Goal: Task Accomplishment & Management: Use online tool/utility

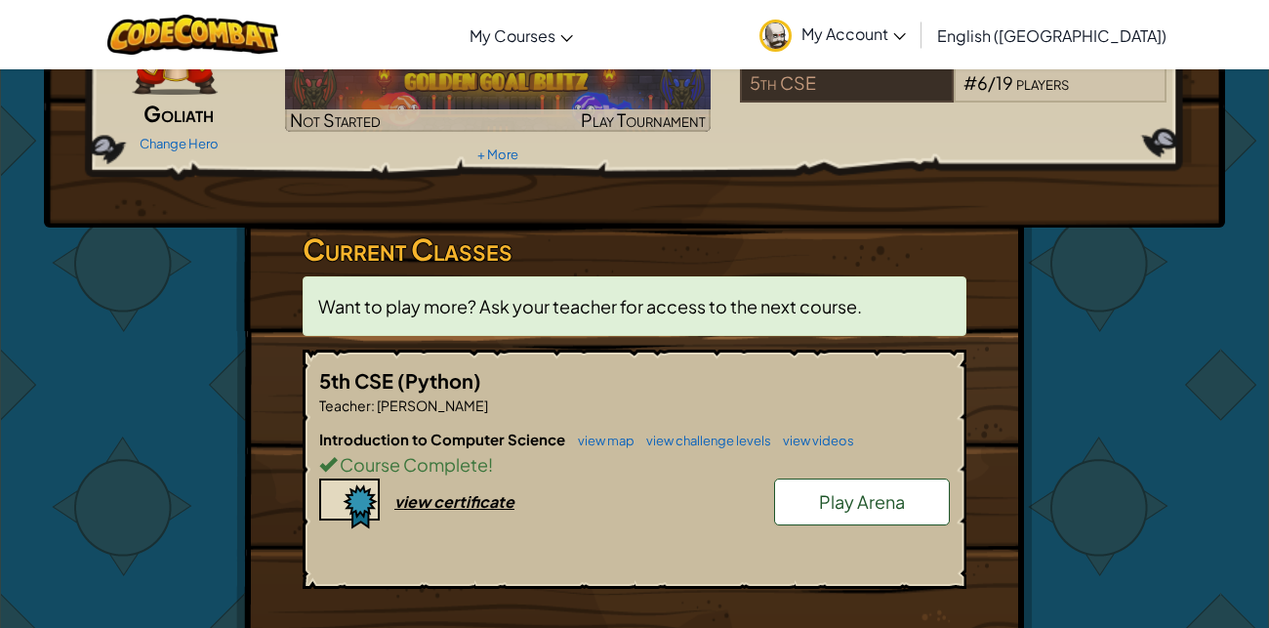
scroll to position [187, 0]
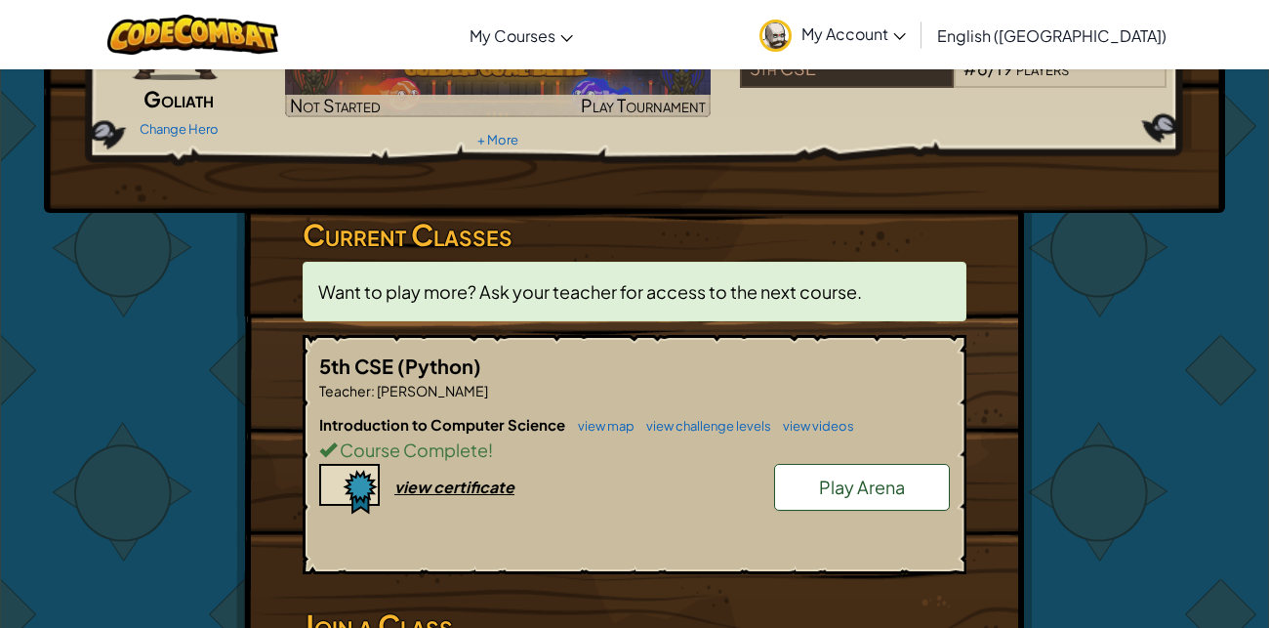
click at [885, 489] on span "Play Arena" at bounding box center [862, 486] width 86 height 22
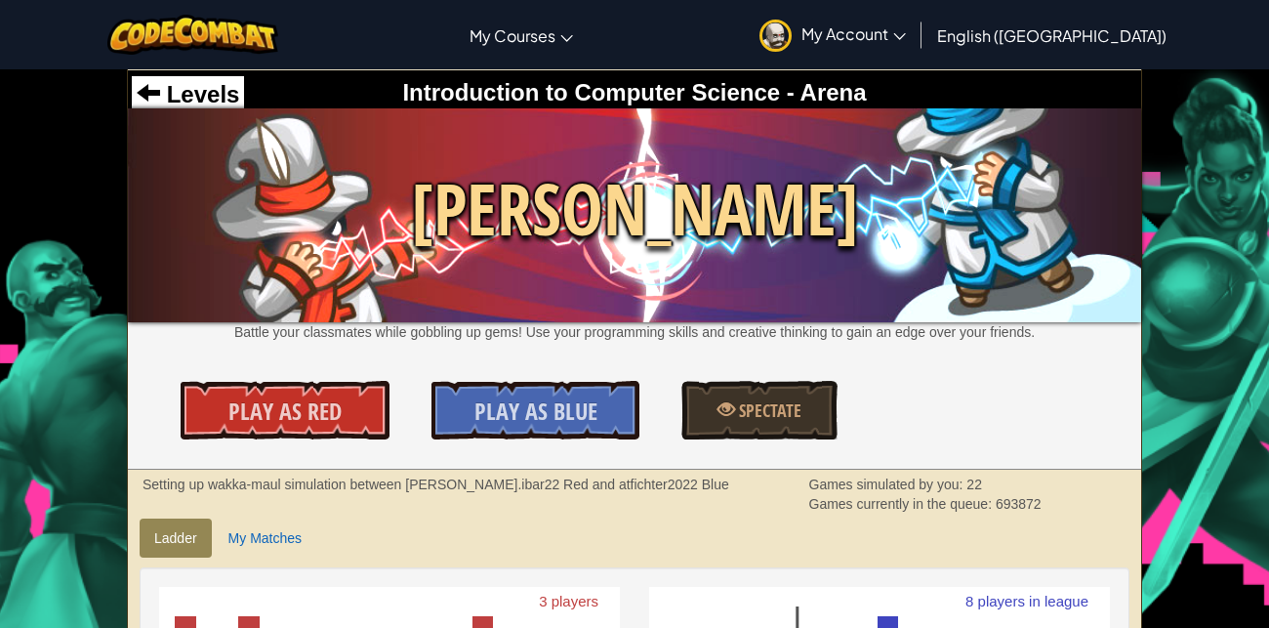
scroll to position [21, 0]
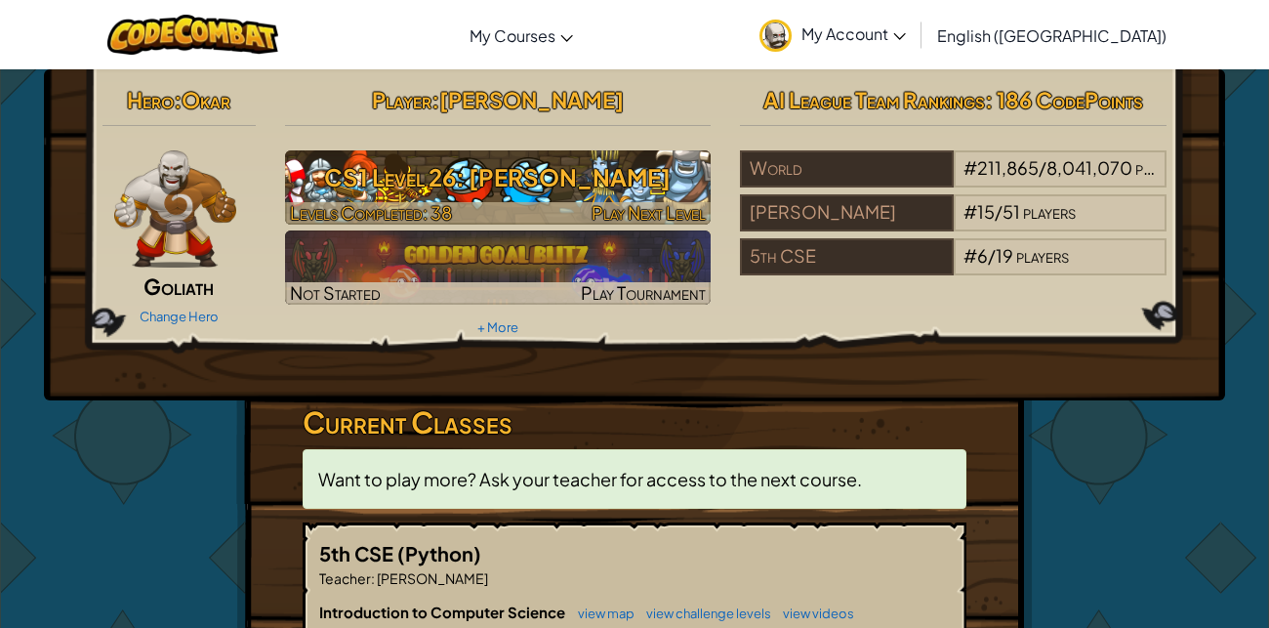
click at [560, 180] on h3 "CS1 Level 26: Wakka Maul" at bounding box center [498, 177] width 427 height 44
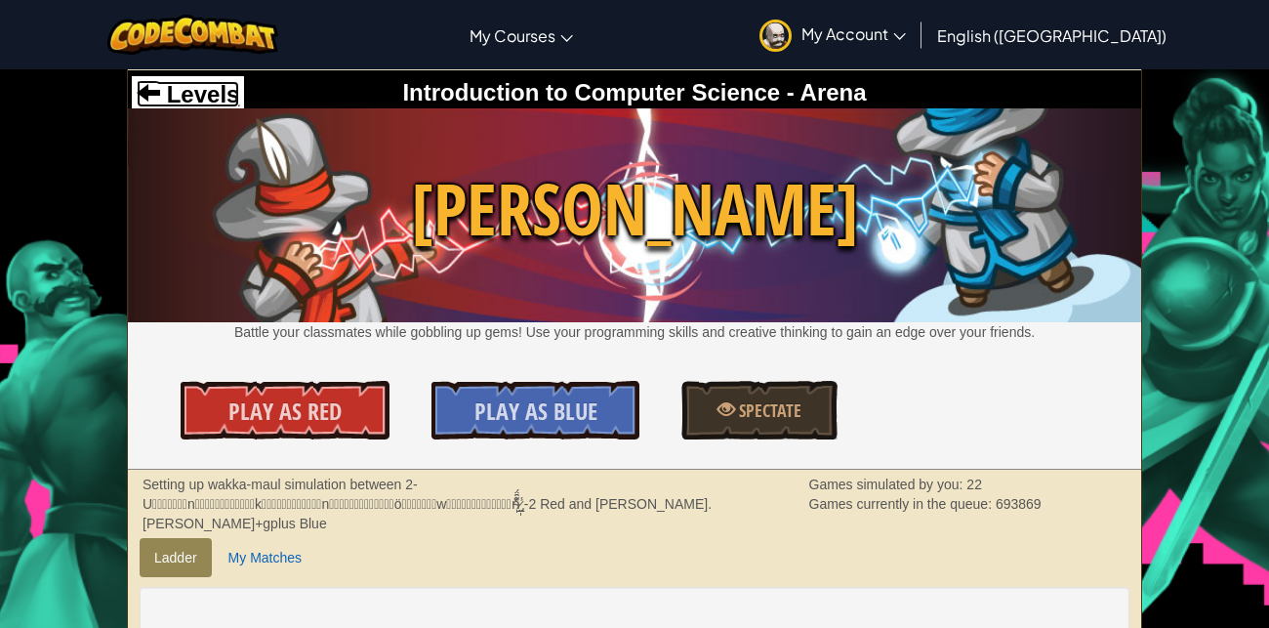
click at [211, 89] on span "Levels" at bounding box center [199, 94] width 79 height 26
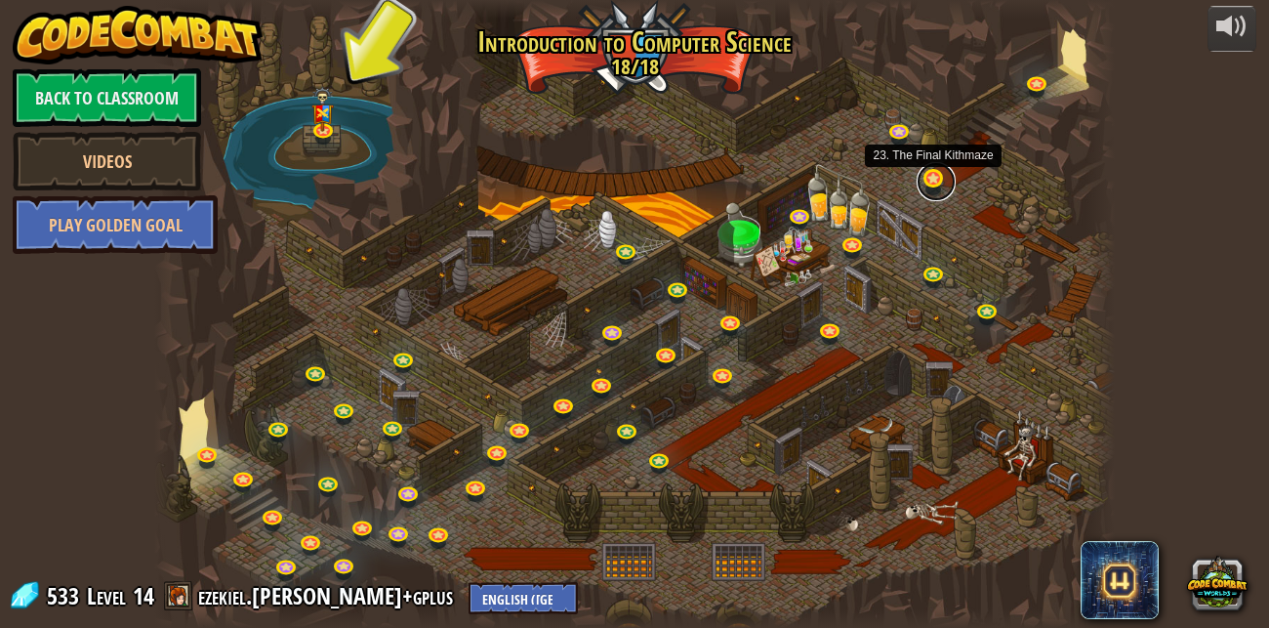
click at [934, 184] on link at bounding box center [936, 181] width 39 height 39
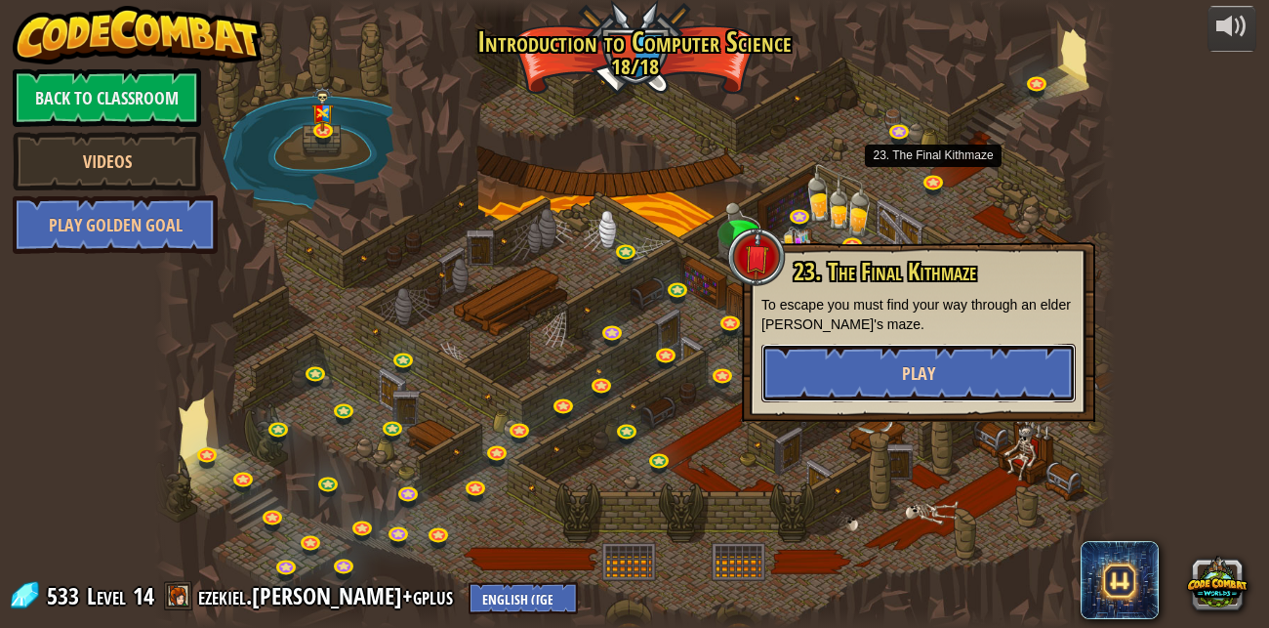
click at [938, 370] on button "Play" at bounding box center [919, 373] width 314 height 59
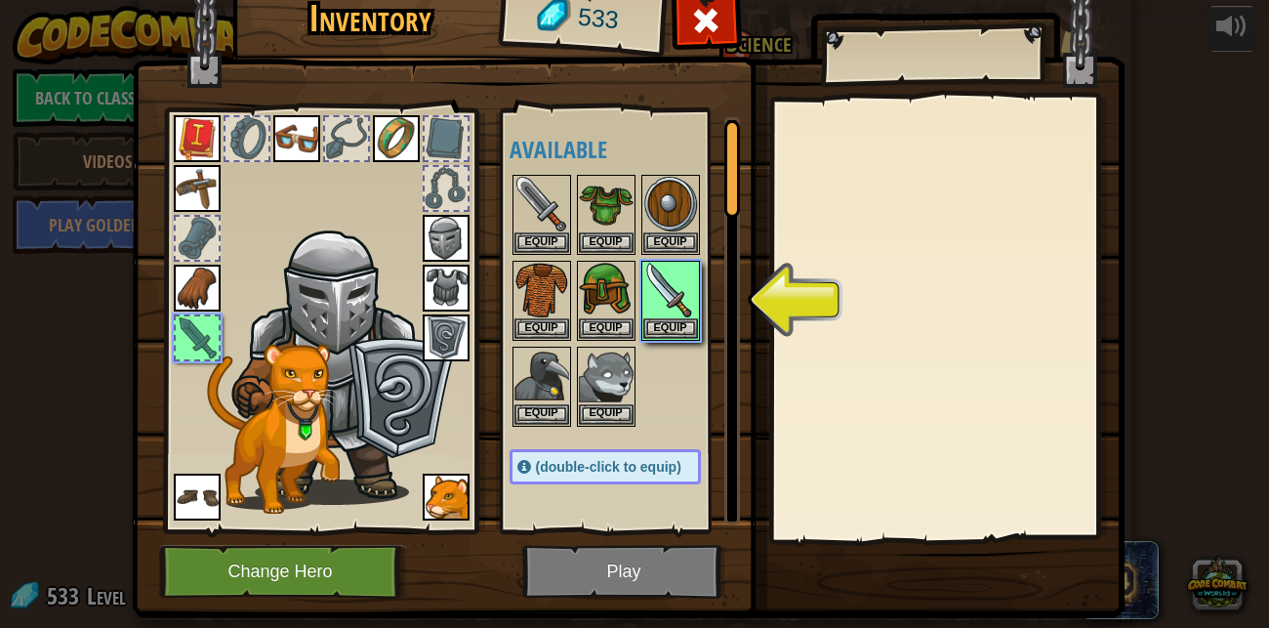
click at [736, 462] on div at bounding box center [732, 320] width 16 height 407
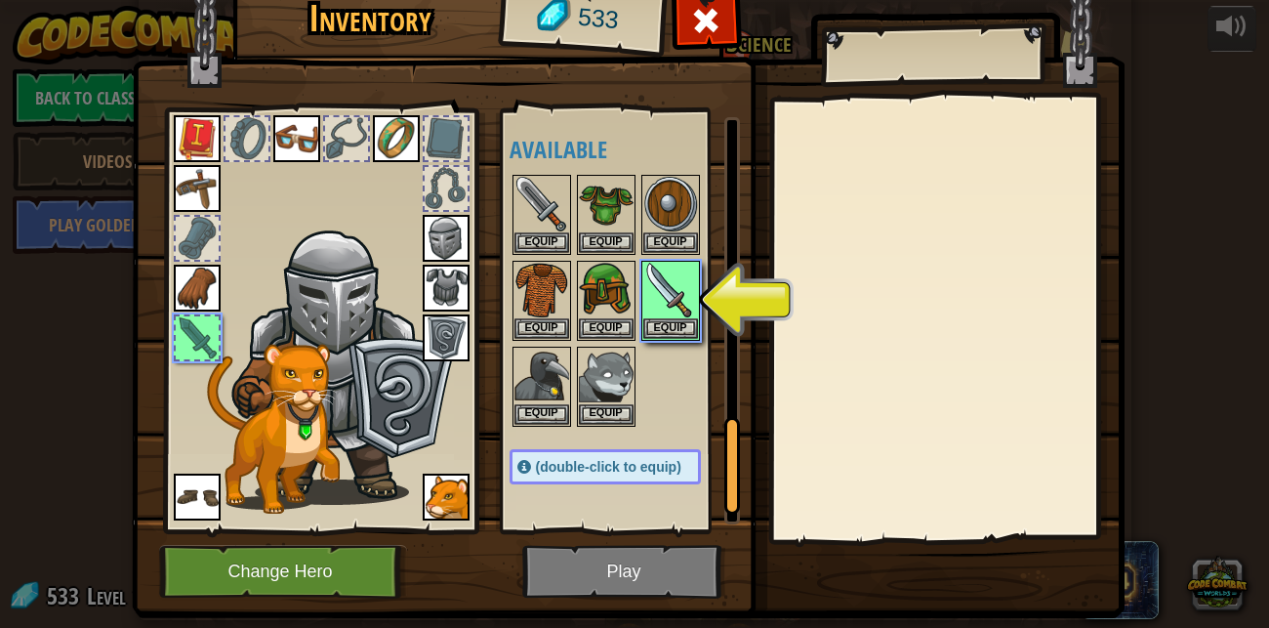
scroll to position [1309, 0]
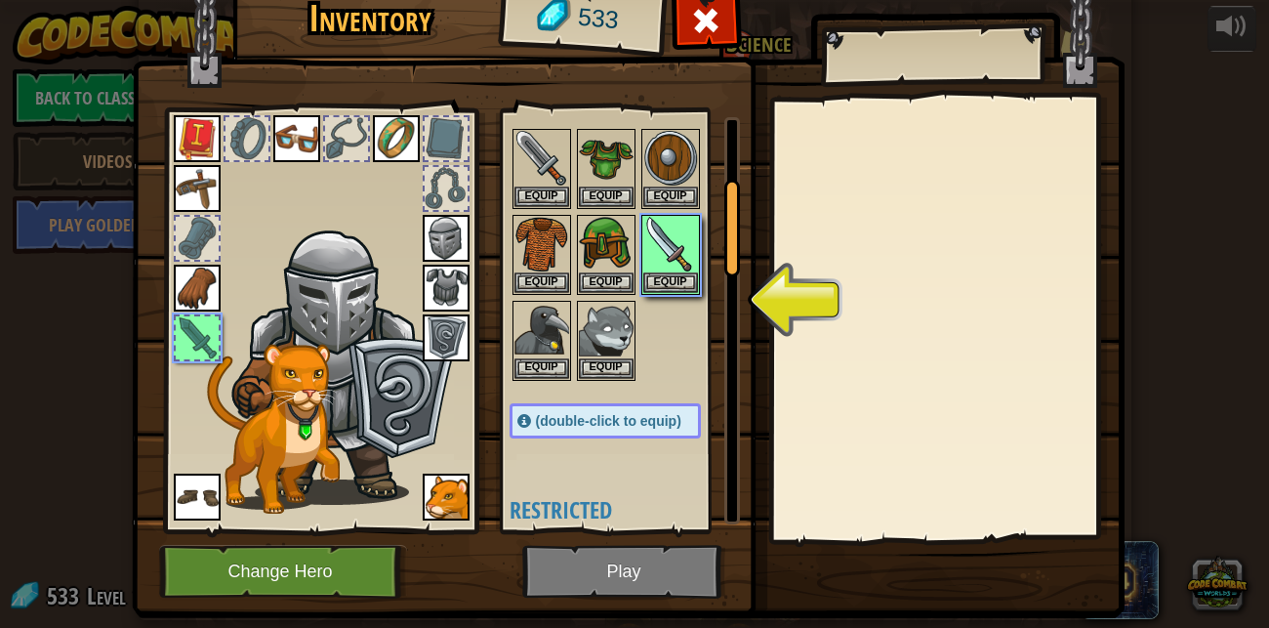
drag, startPoint x: 729, startPoint y: 437, endPoint x: 753, endPoint y: 140, distance: 298.7
click at [753, 140] on div "Inventory 533 Available Equip Equip Equip Equip Equip Equip Equip Equip Equip E…" at bounding box center [635, 298] width 993 height 644
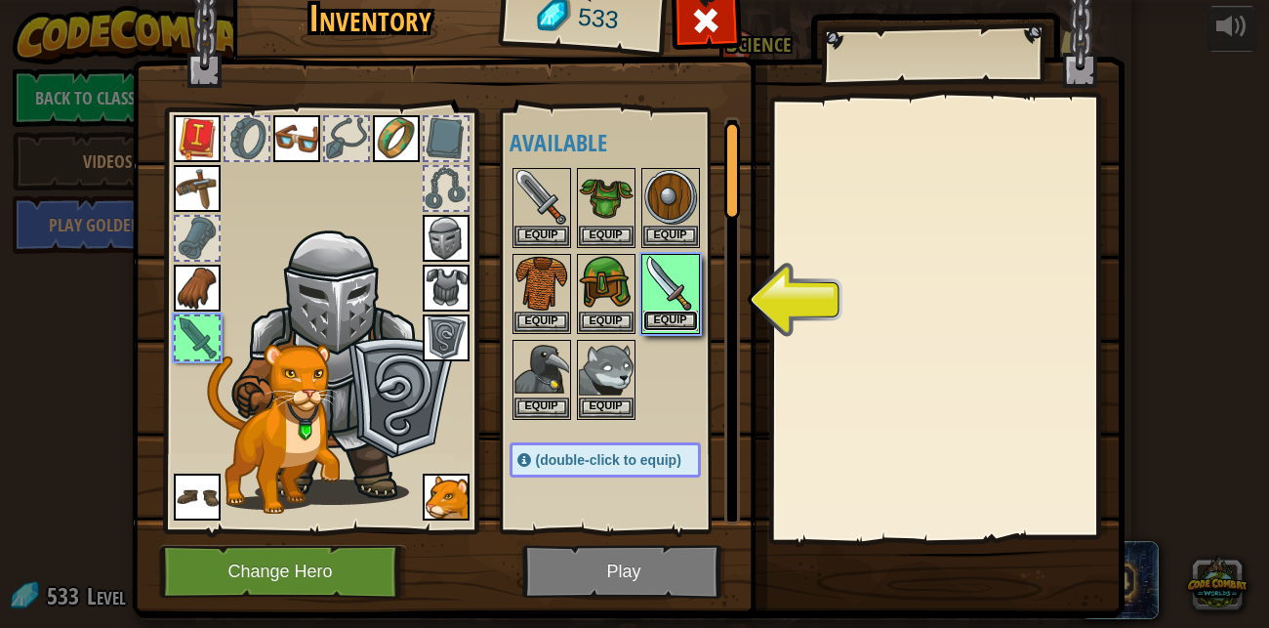
click at [677, 311] on button "Equip" at bounding box center [670, 320] width 55 height 21
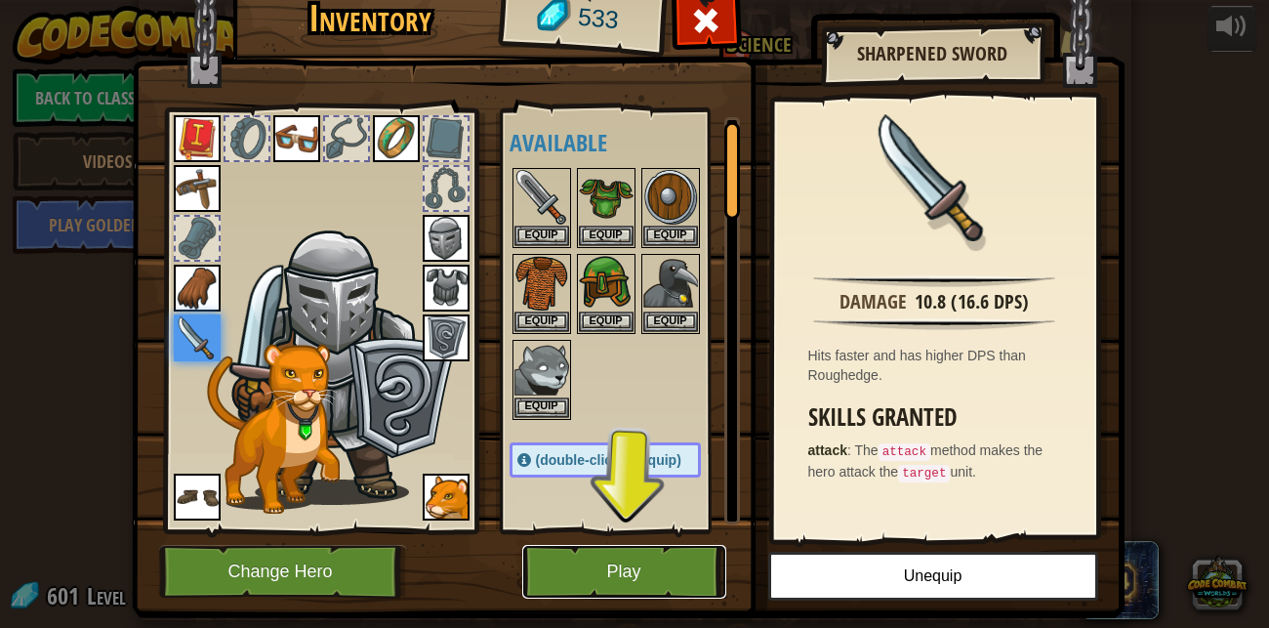
click at [619, 571] on button "Play" at bounding box center [624, 572] width 204 height 54
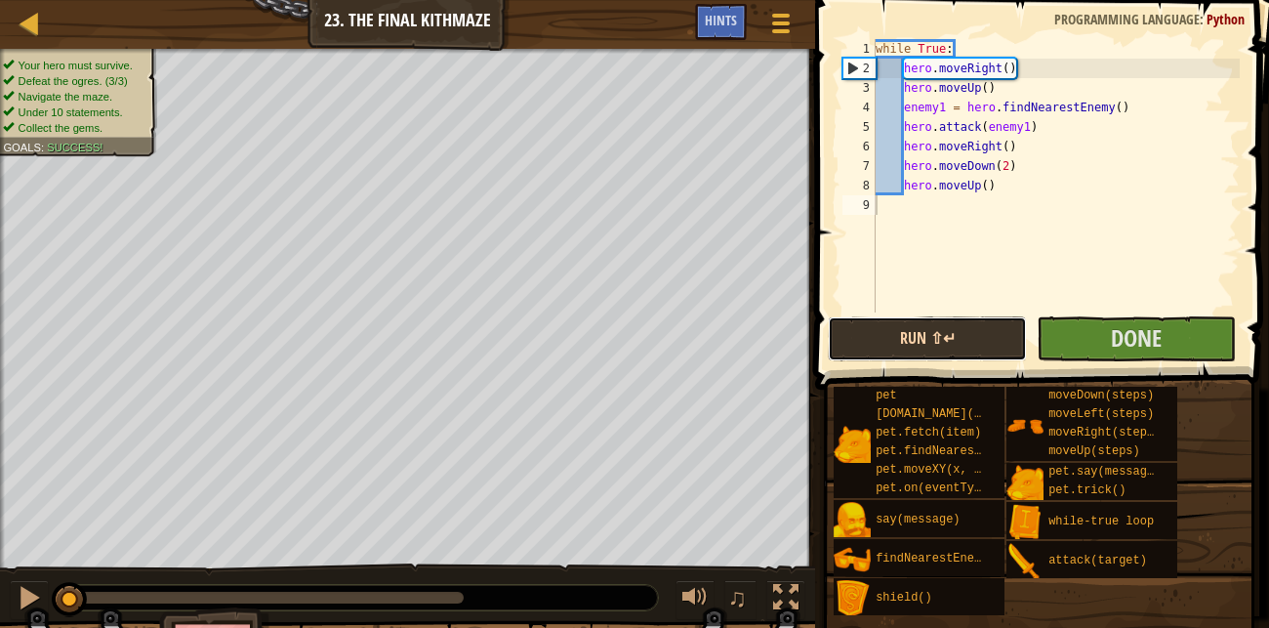
click at [1003, 349] on button "Run ⇧↵" at bounding box center [927, 338] width 199 height 45
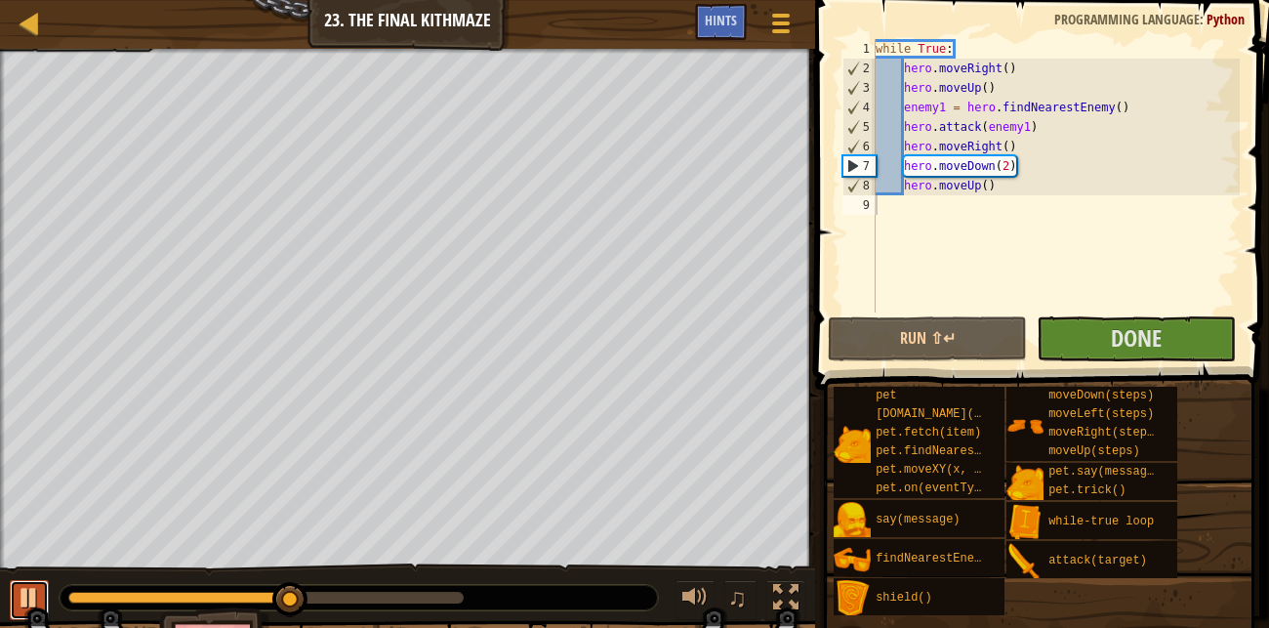
click at [24, 594] on div at bounding box center [29, 597] width 25 height 25
click at [30, 17] on div at bounding box center [30, 23] width 24 height 24
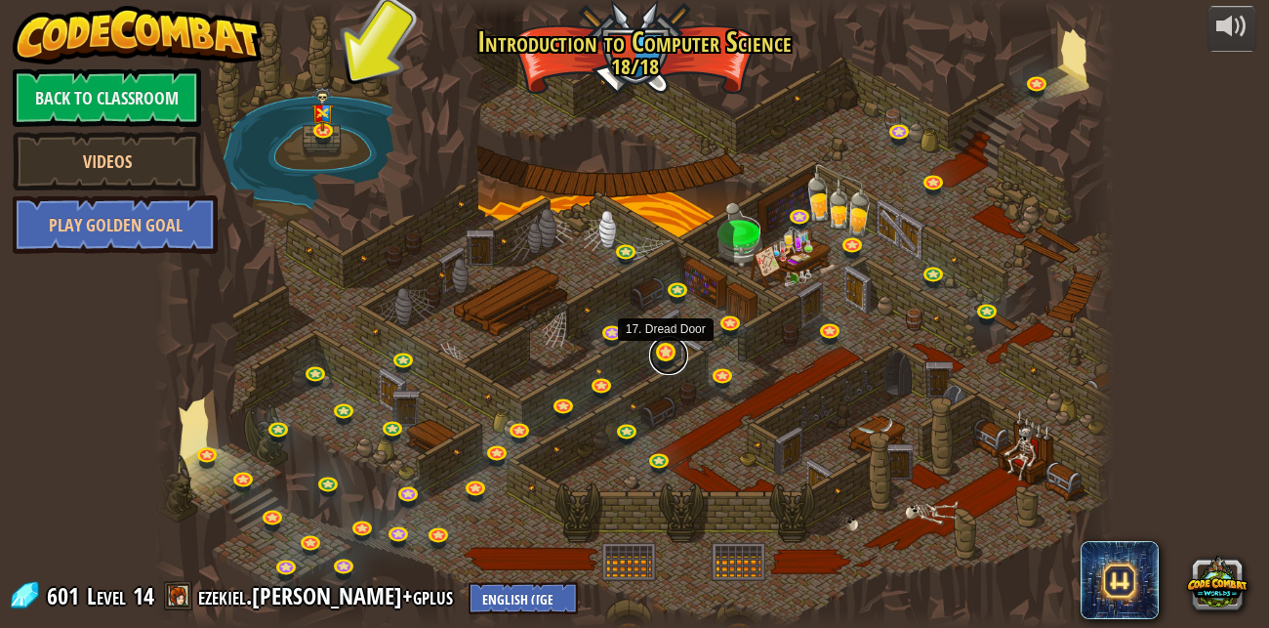
click at [669, 349] on link at bounding box center [668, 355] width 39 height 39
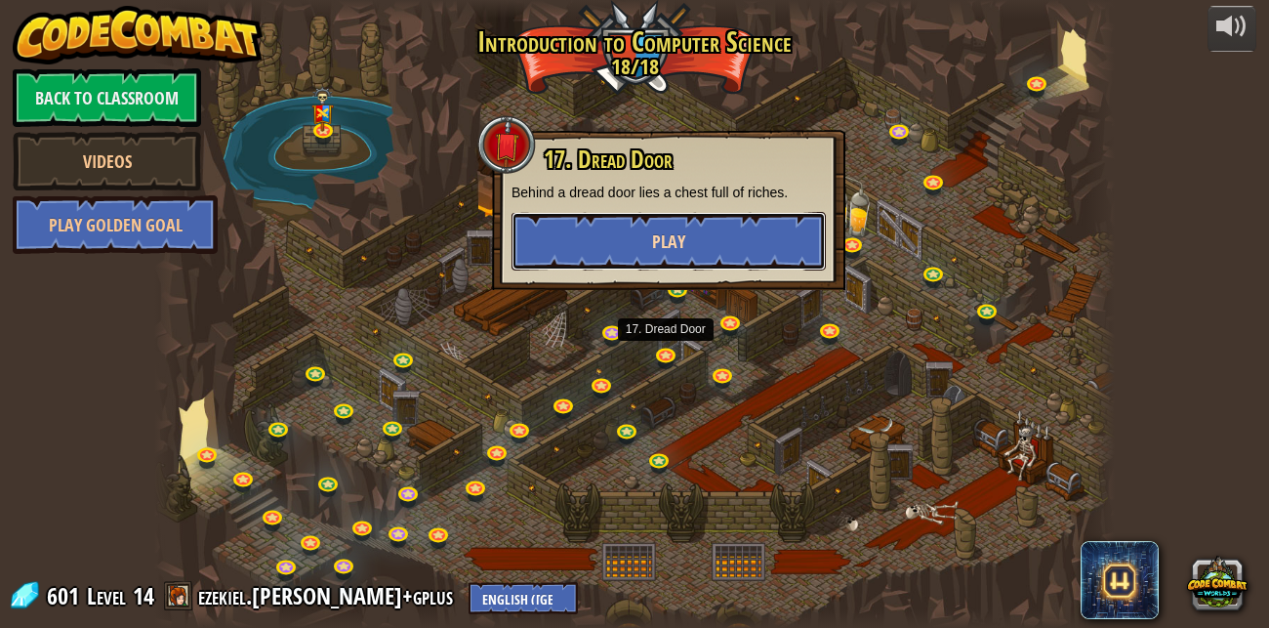
click at [642, 238] on button "Play" at bounding box center [669, 241] width 314 height 59
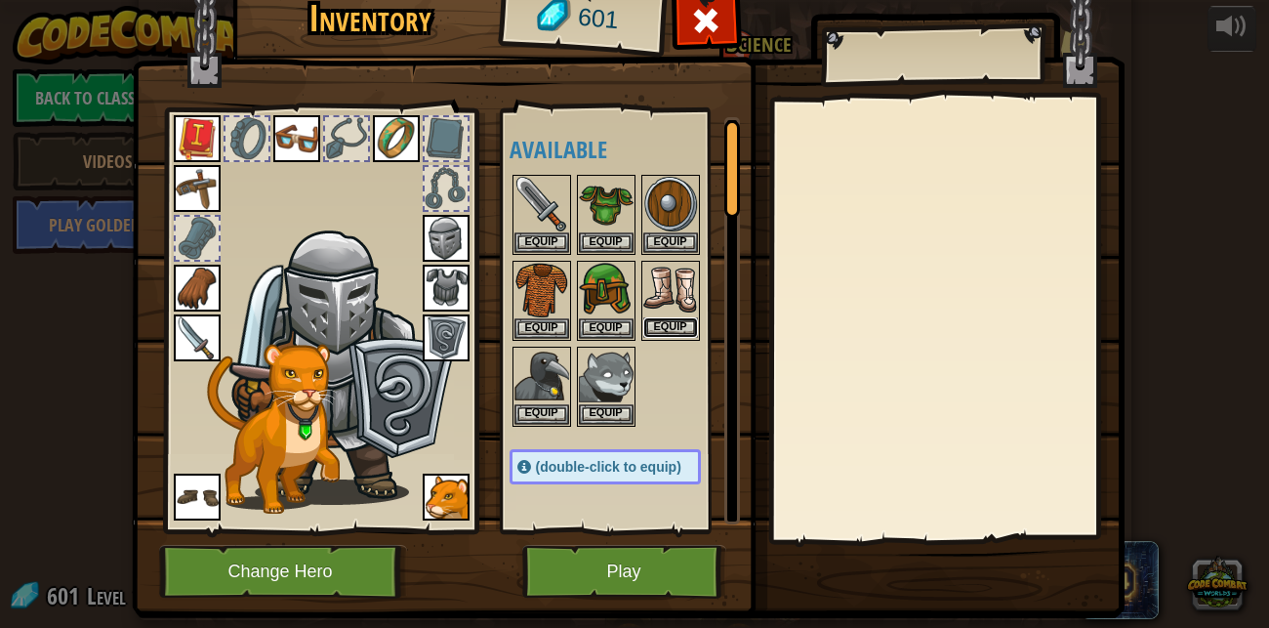
click at [681, 327] on button "Equip" at bounding box center [670, 327] width 55 height 21
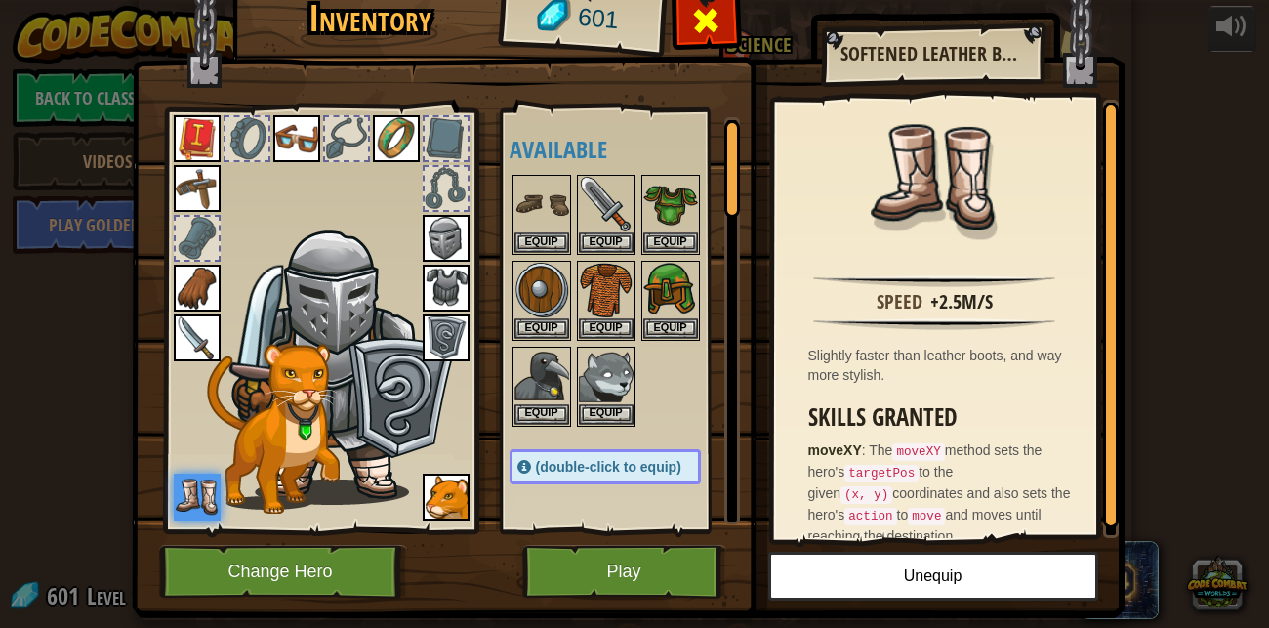
click at [722, 34] on div at bounding box center [707, 26] width 62 height 62
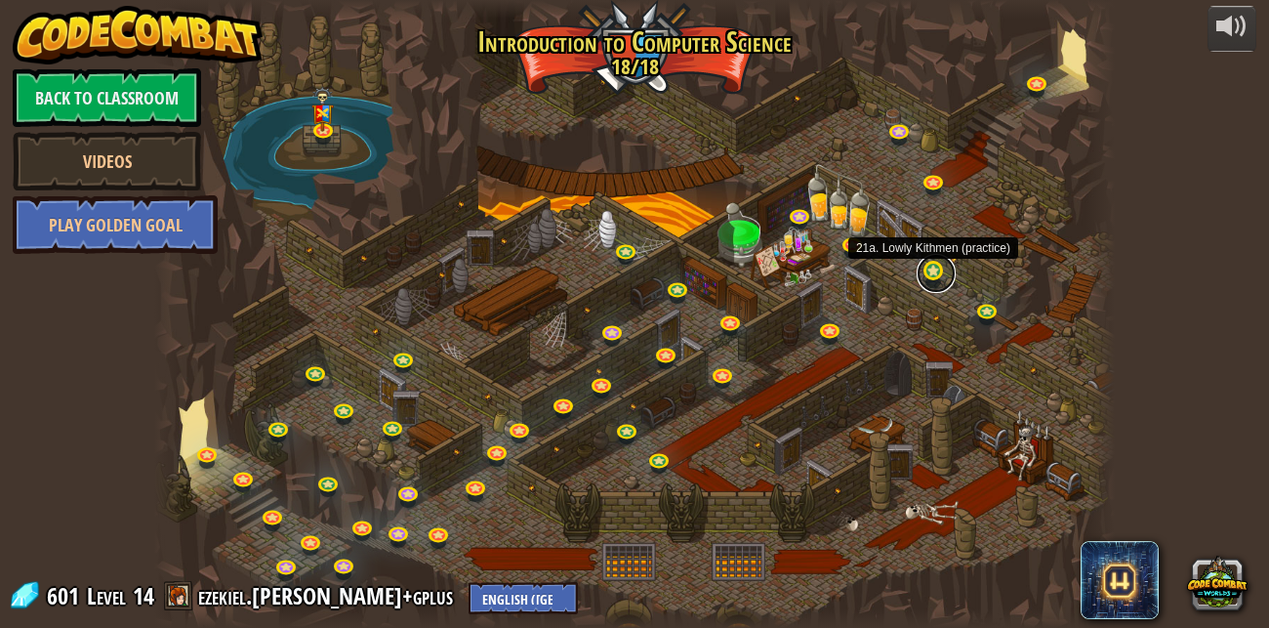
click at [942, 280] on link at bounding box center [936, 273] width 39 height 39
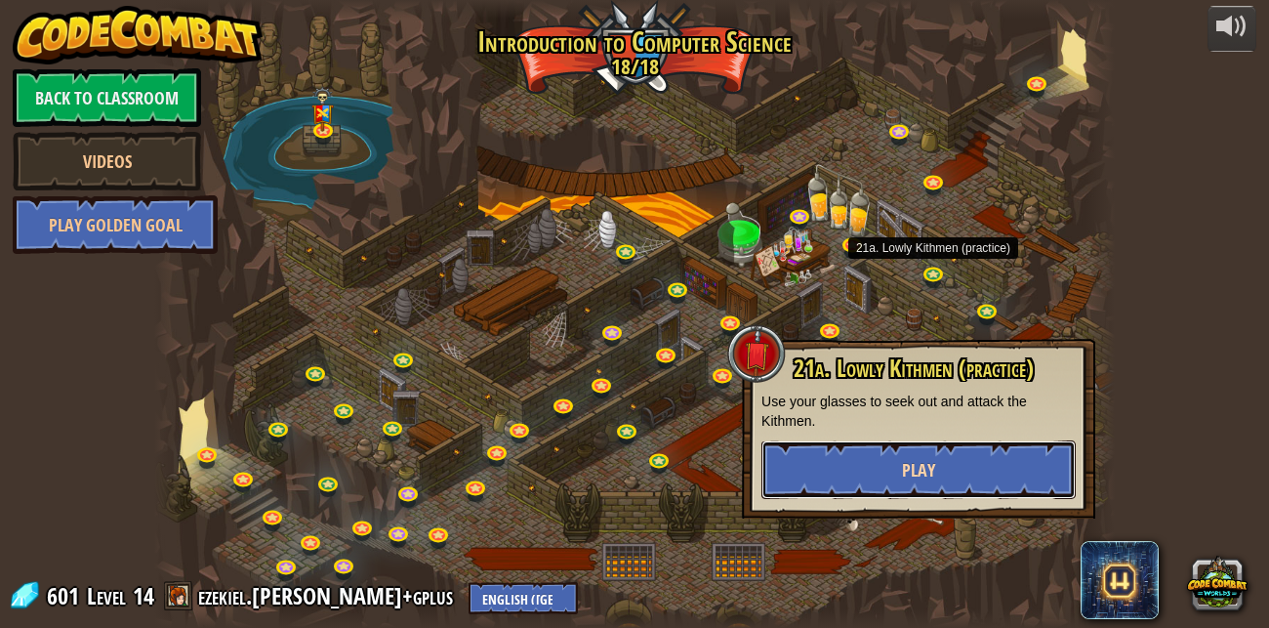
click at [798, 482] on button "Play" at bounding box center [919, 469] width 314 height 59
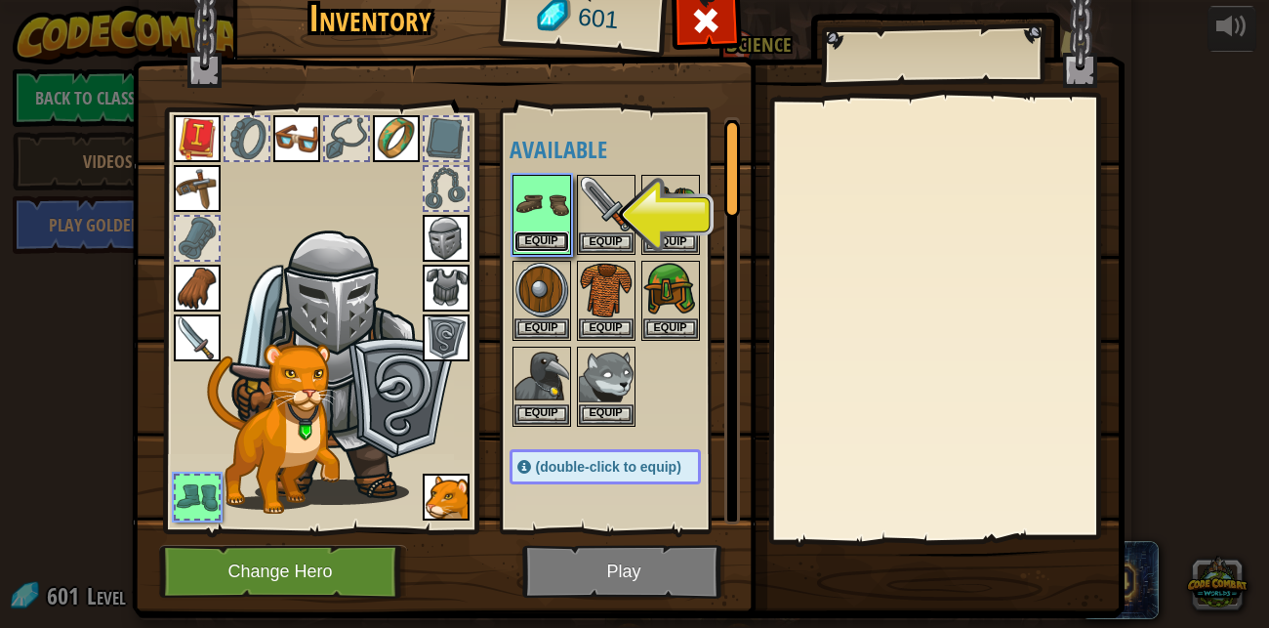
click at [557, 236] on button "Equip" at bounding box center [542, 241] width 55 height 21
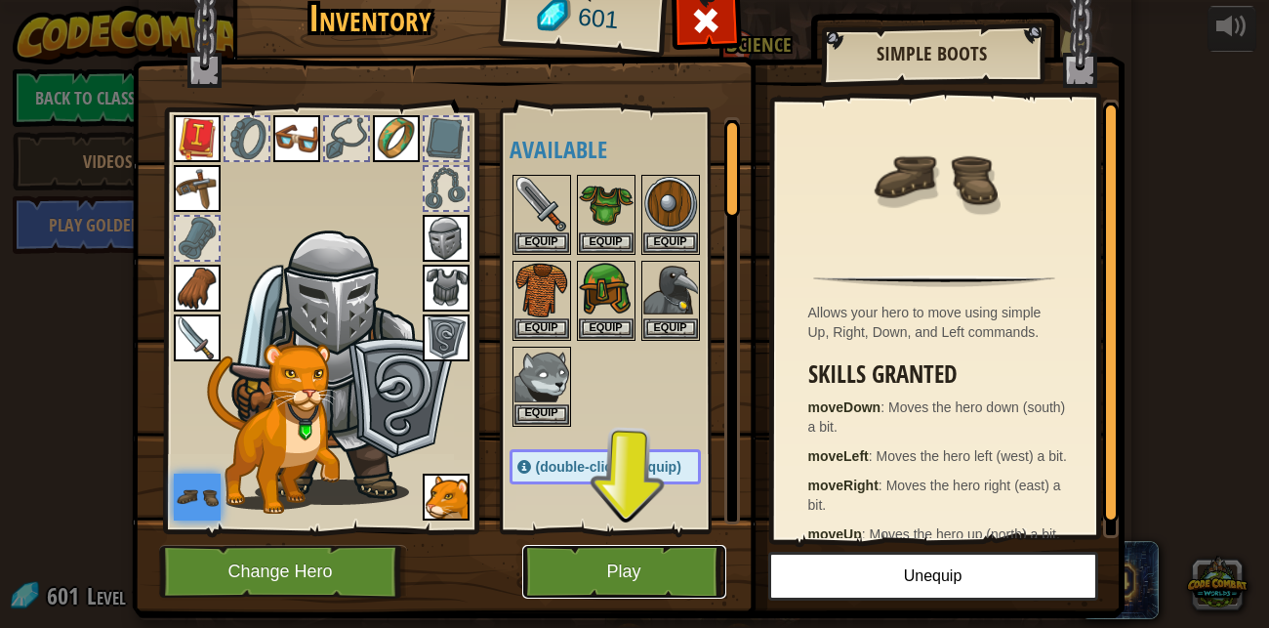
click at [661, 551] on button "Play" at bounding box center [624, 572] width 204 height 54
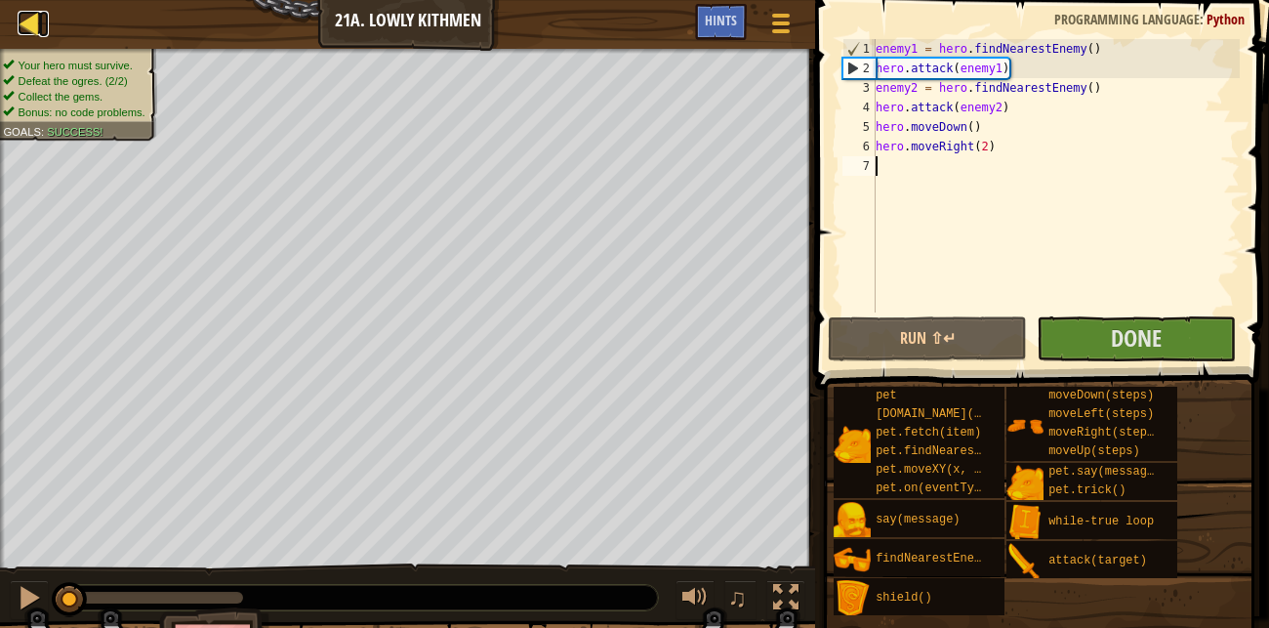
click at [38, 13] on div at bounding box center [30, 23] width 24 height 24
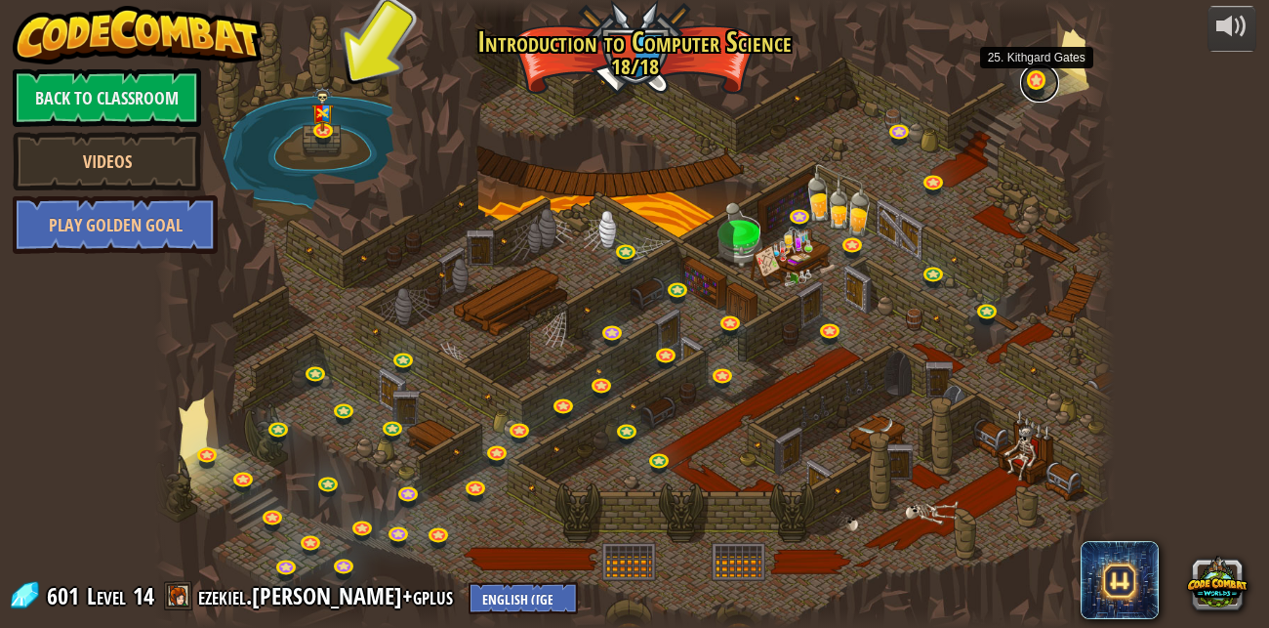
click at [1028, 81] on link at bounding box center [1039, 82] width 39 height 39
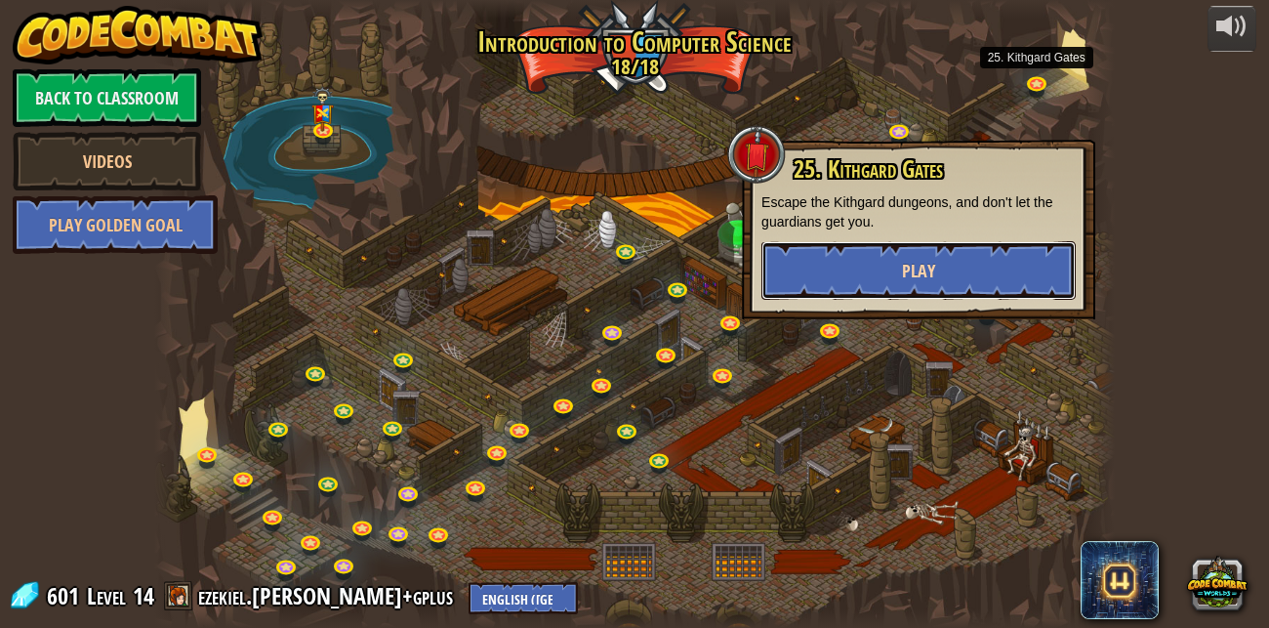
click at [930, 259] on span "Play" at bounding box center [918, 271] width 33 height 24
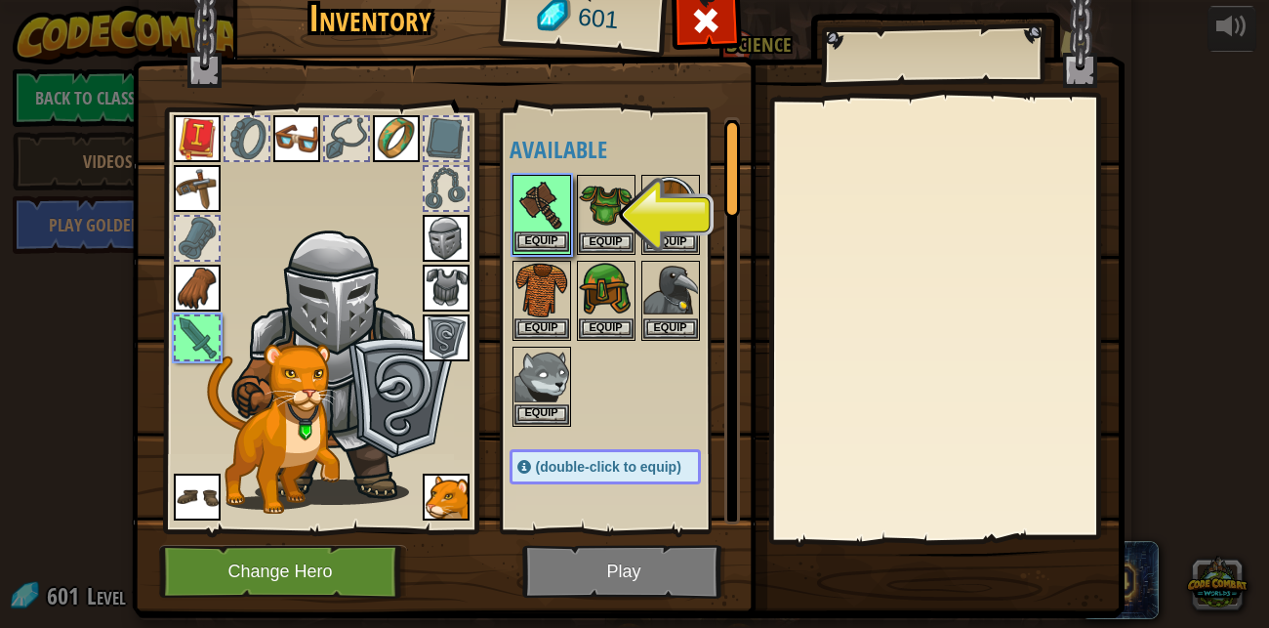
click at [540, 228] on img at bounding box center [542, 204] width 55 height 55
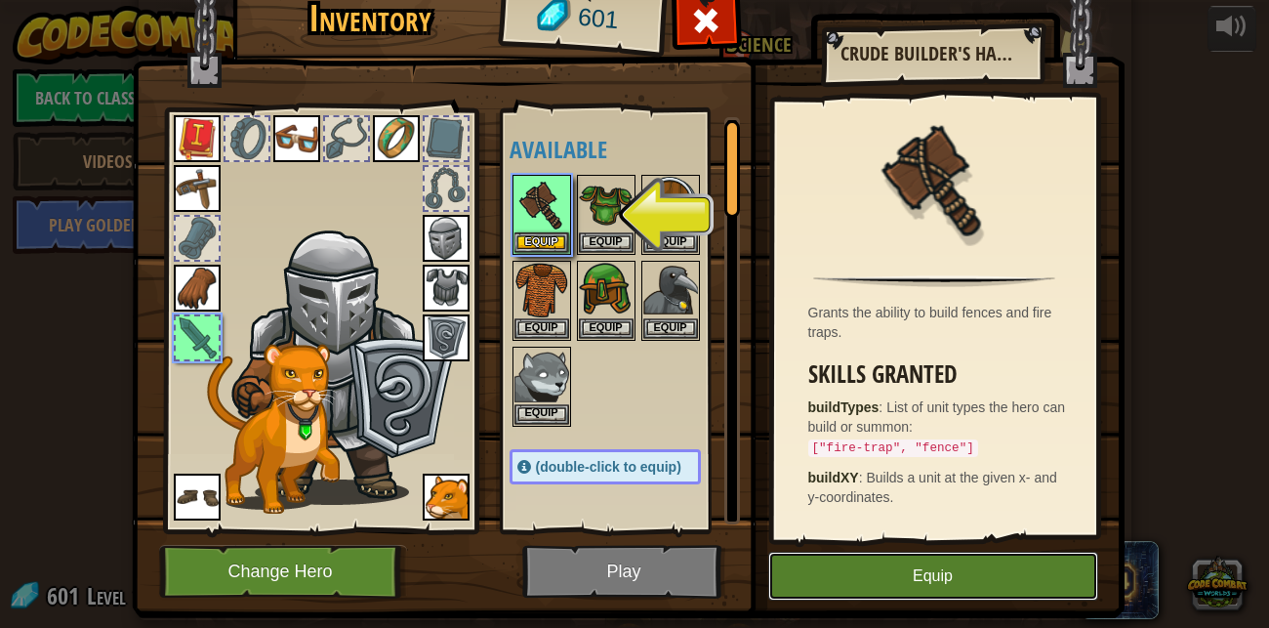
click at [840, 571] on button "Equip" at bounding box center [933, 576] width 330 height 49
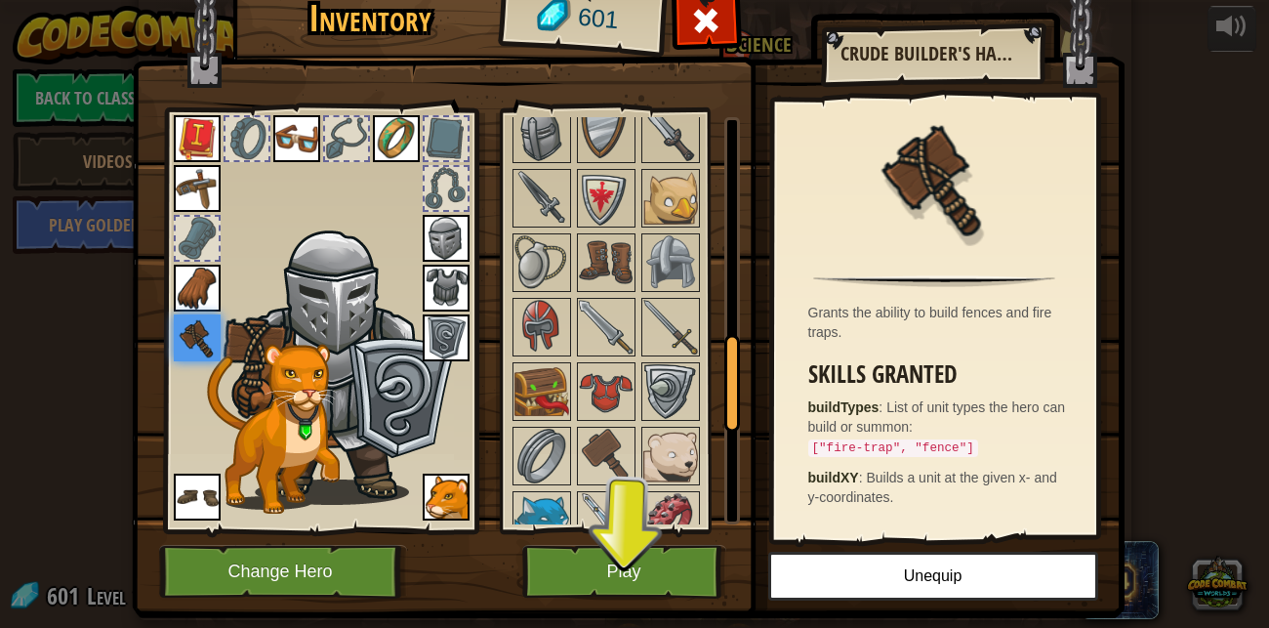
scroll to position [901, 0]
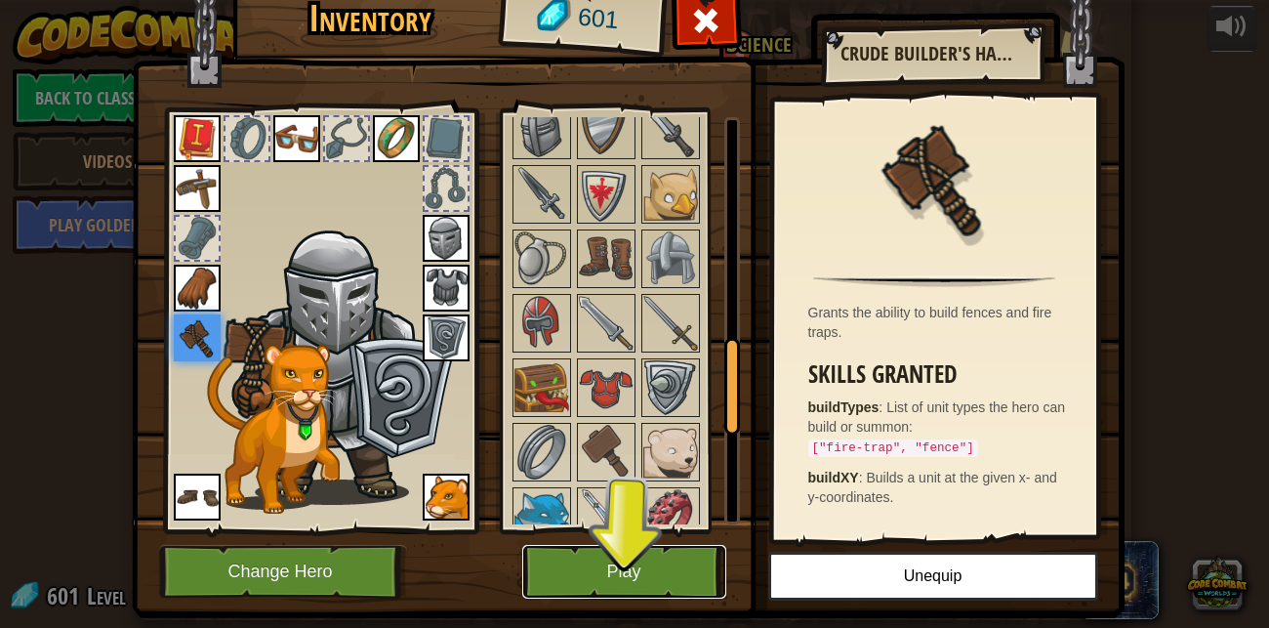
click at [619, 579] on button "Play" at bounding box center [624, 572] width 204 height 54
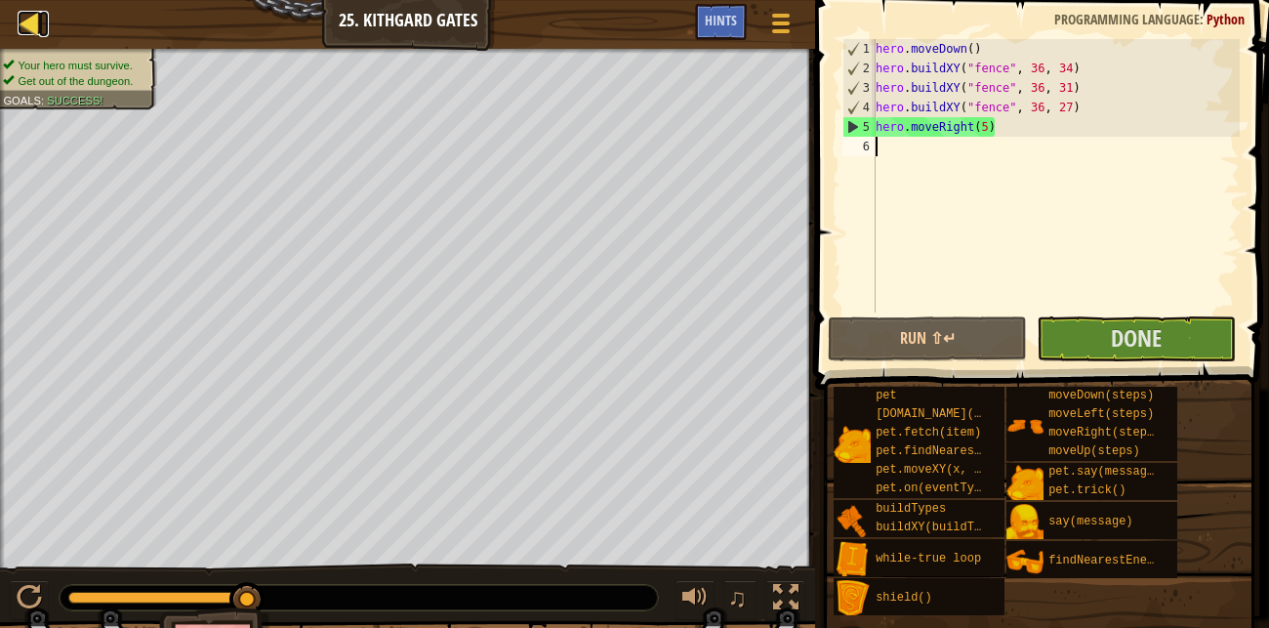
click at [27, 29] on div at bounding box center [30, 23] width 24 height 24
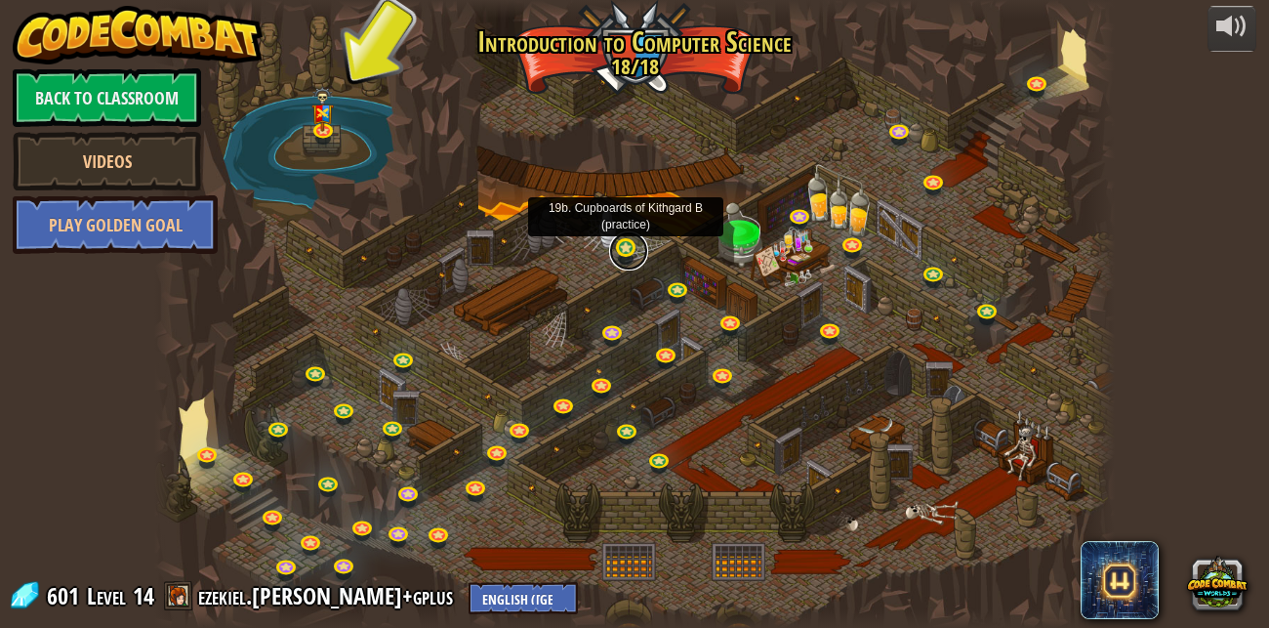
click at [634, 252] on link at bounding box center [628, 250] width 39 height 39
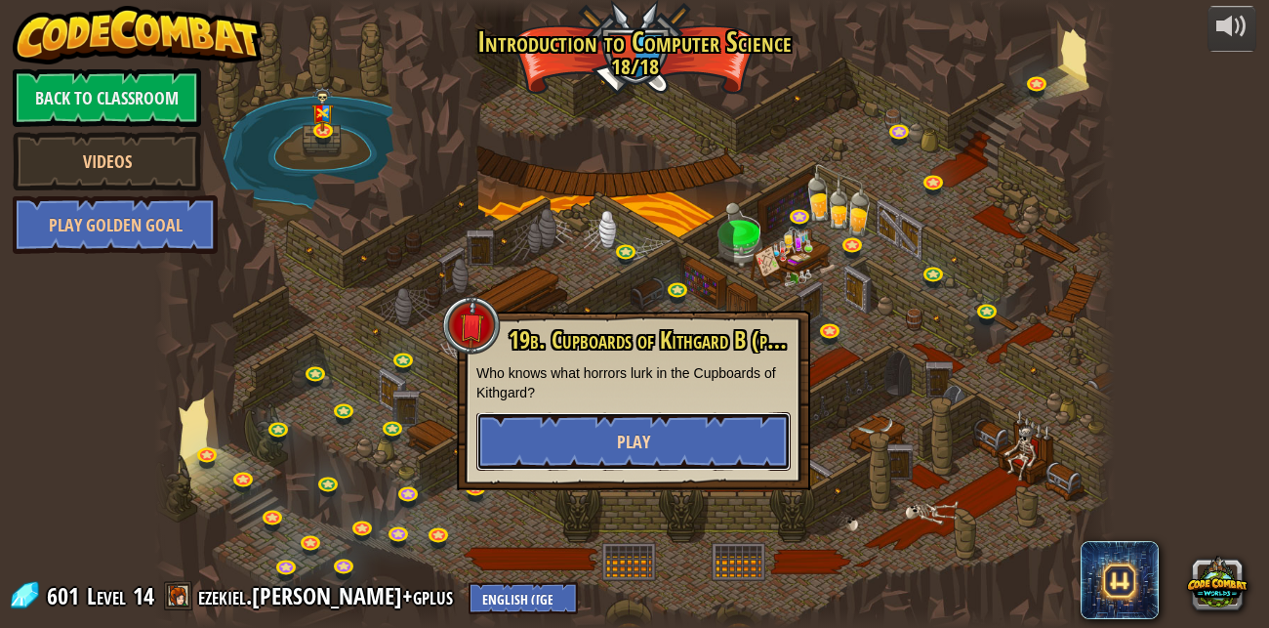
click at [602, 456] on button "Play" at bounding box center [633, 441] width 314 height 59
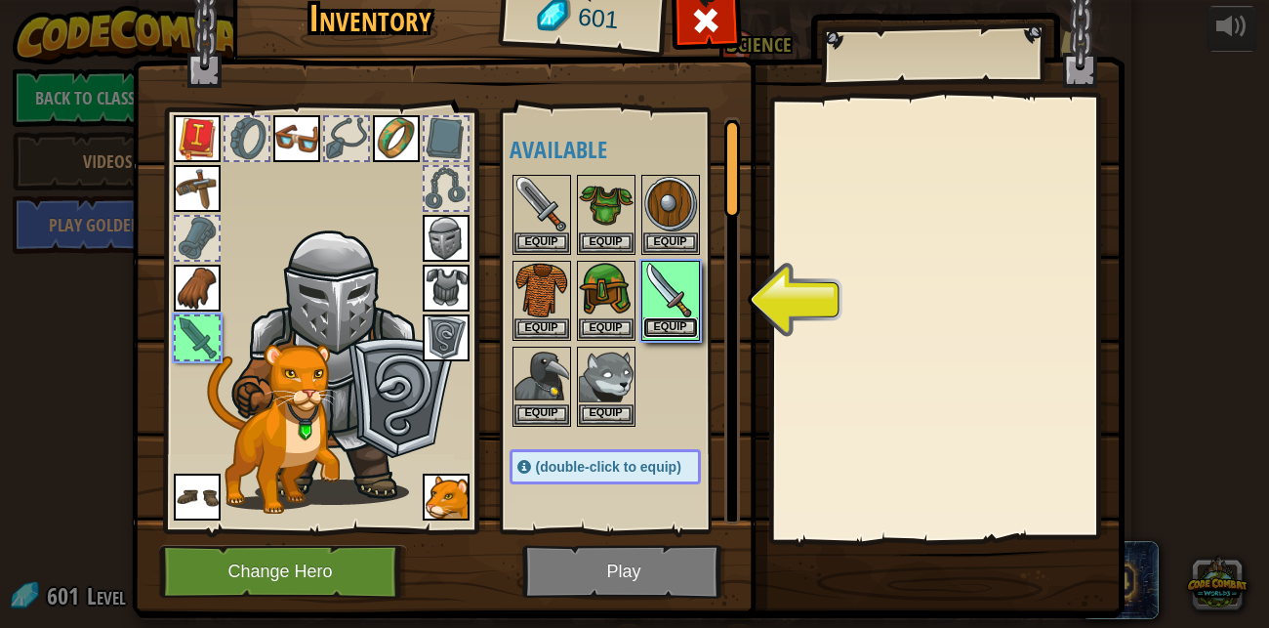
click at [659, 326] on button "Equip" at bounding box center [670, 327] width 55 height 21
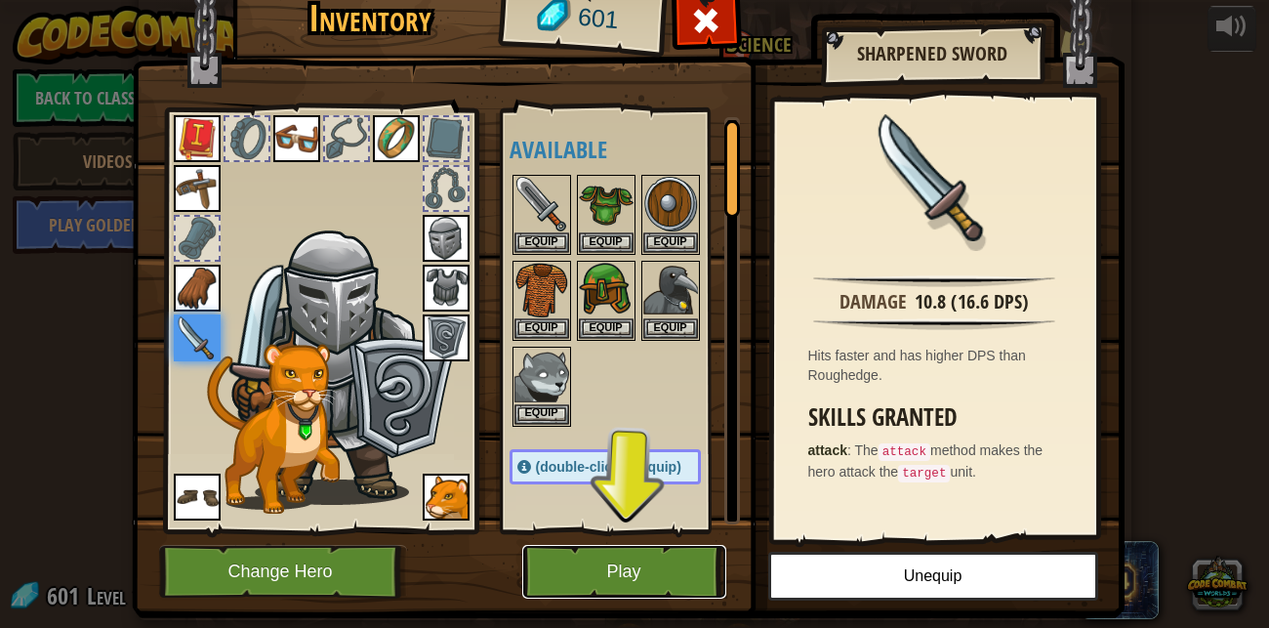
click at [648, 582] on button "Play" at bounding box center [624, 572] width 204 height 54
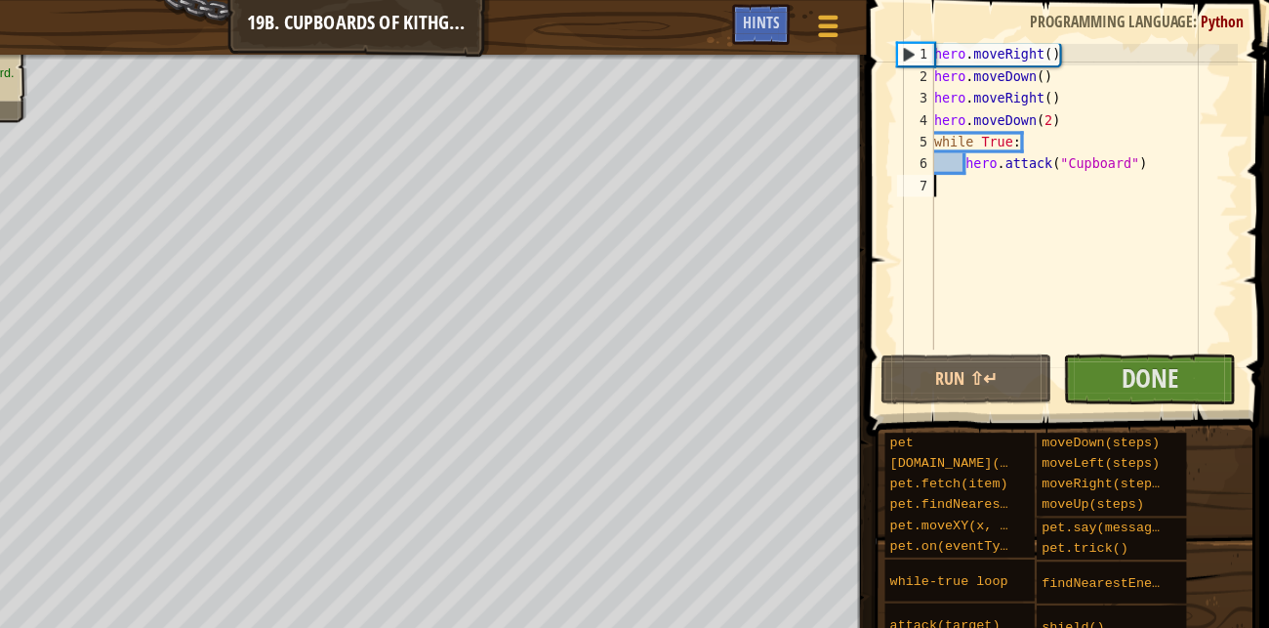
click at [425, 22] on div "Map Introduction to Computer Science 19b. Cupboards of Kithgard B Game Menu Don…" at bounding box center [454, 24] width 908 height 49
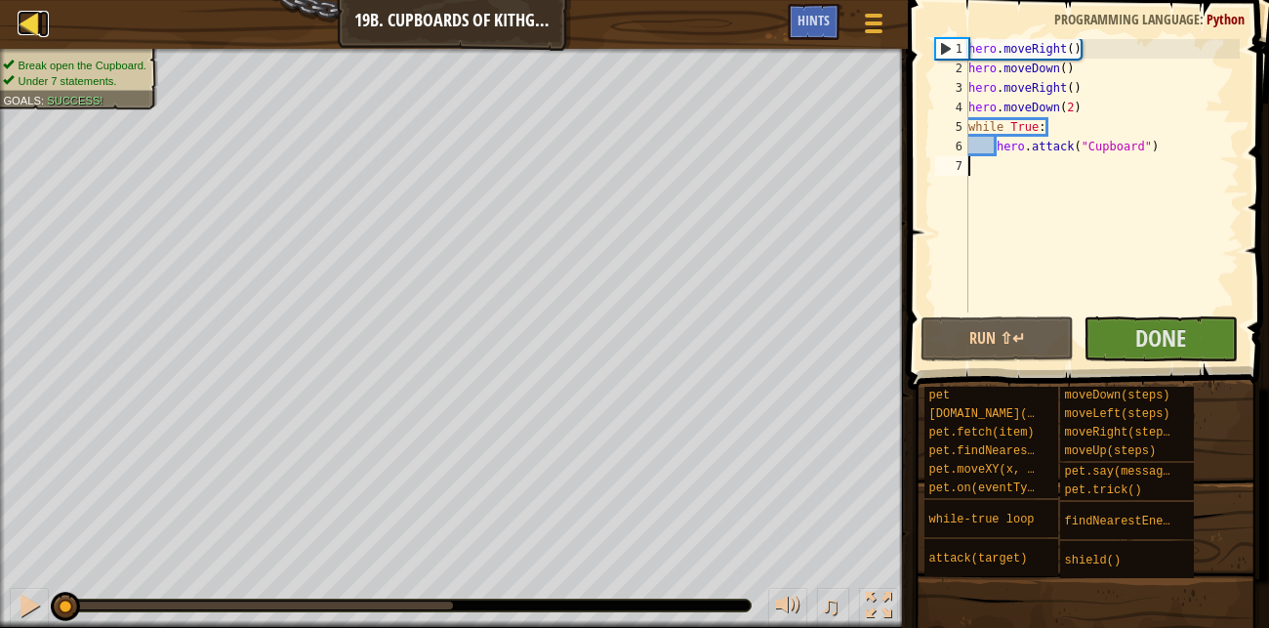
click at [36, 33] on div at bounding box center [30, 23] width 24 height 24
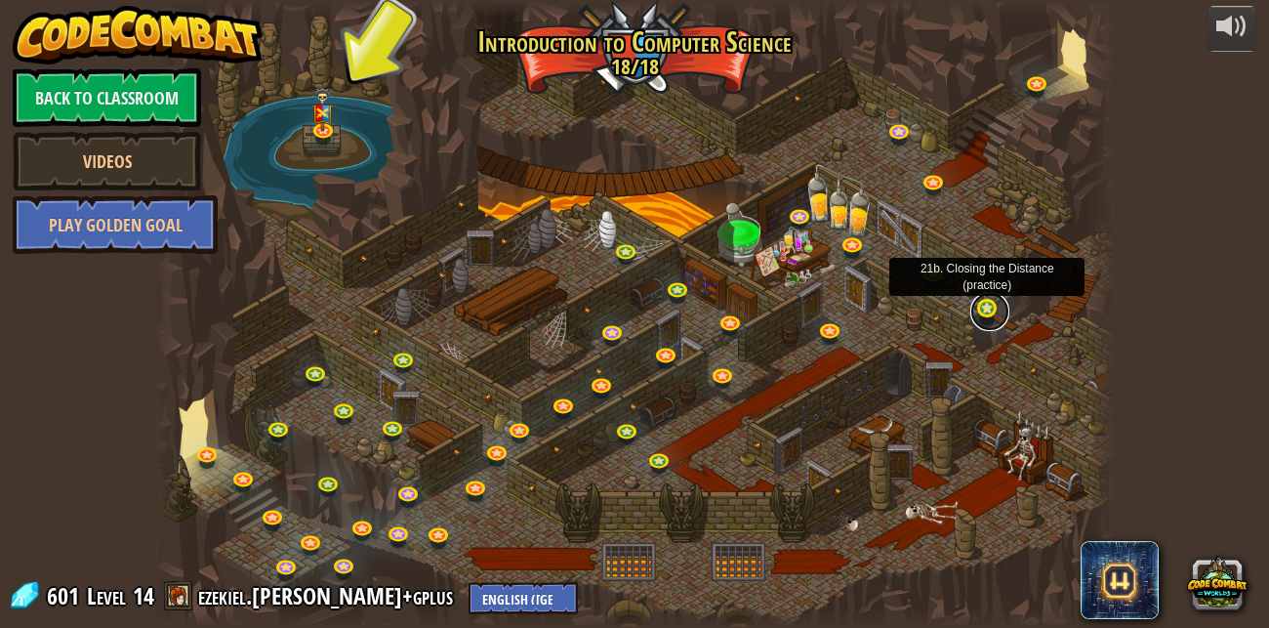
click at [978, 306] on link at bounding box center [989, 311] width 39 height 39
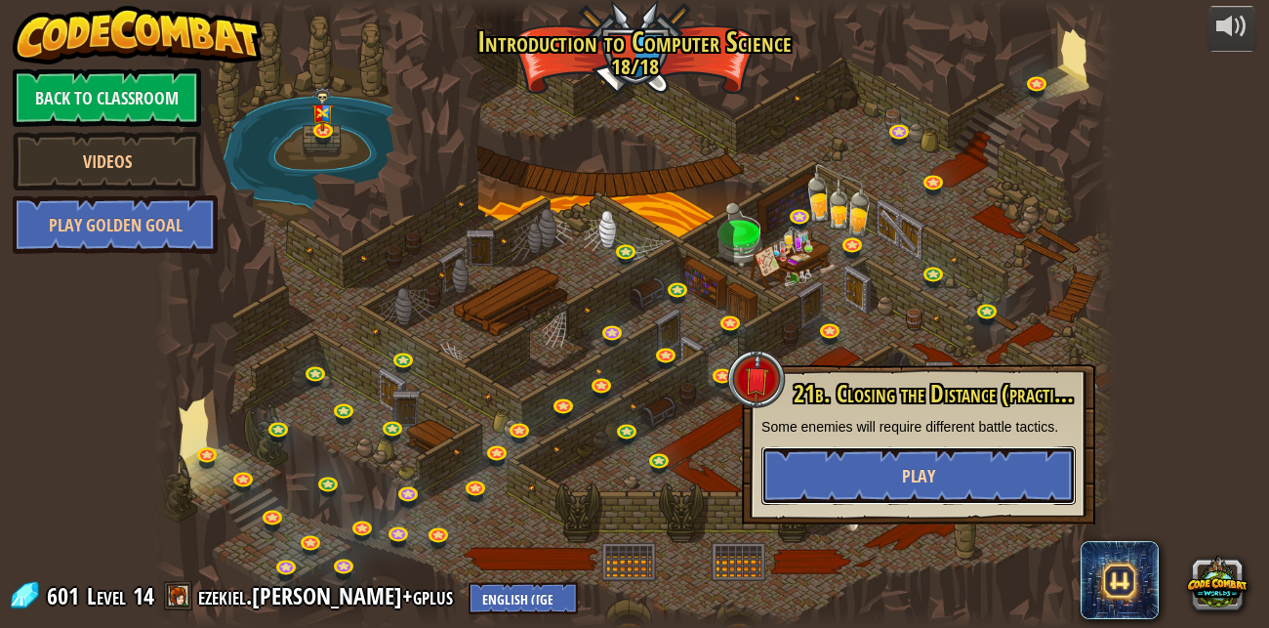
click at [868, 483] on button "Play" at bounding box center [919, 475] width 314 height 59
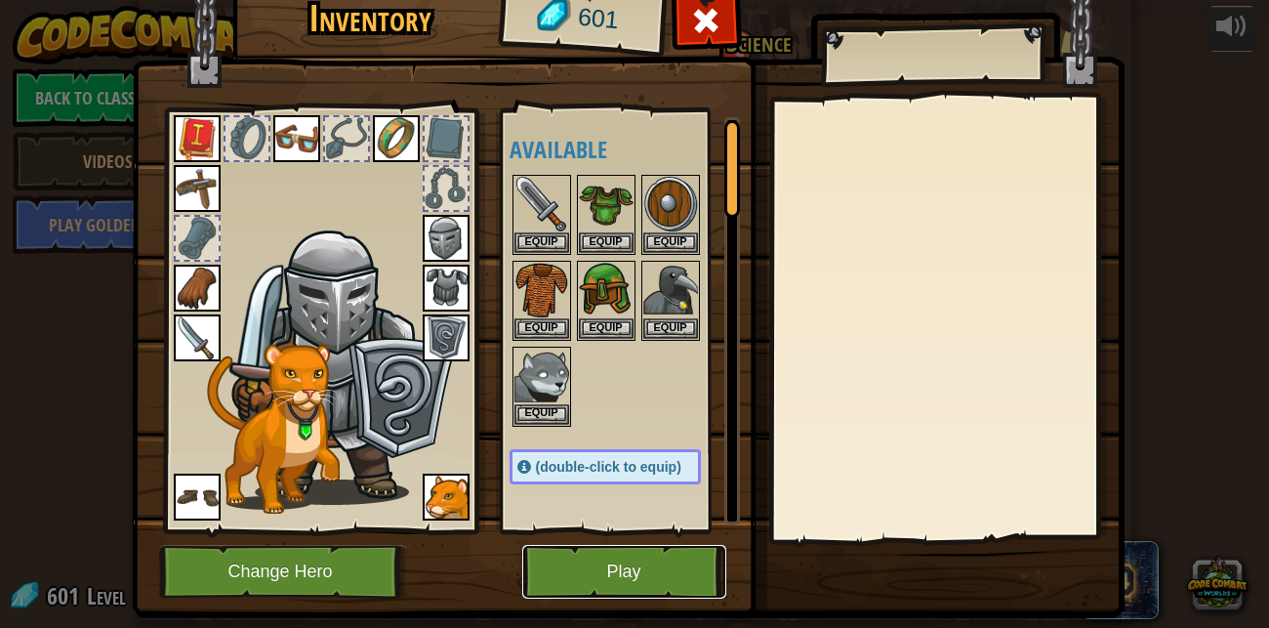
click at [562, 562] on button "Play" at bounding box center [624, 572] width 204 height 54
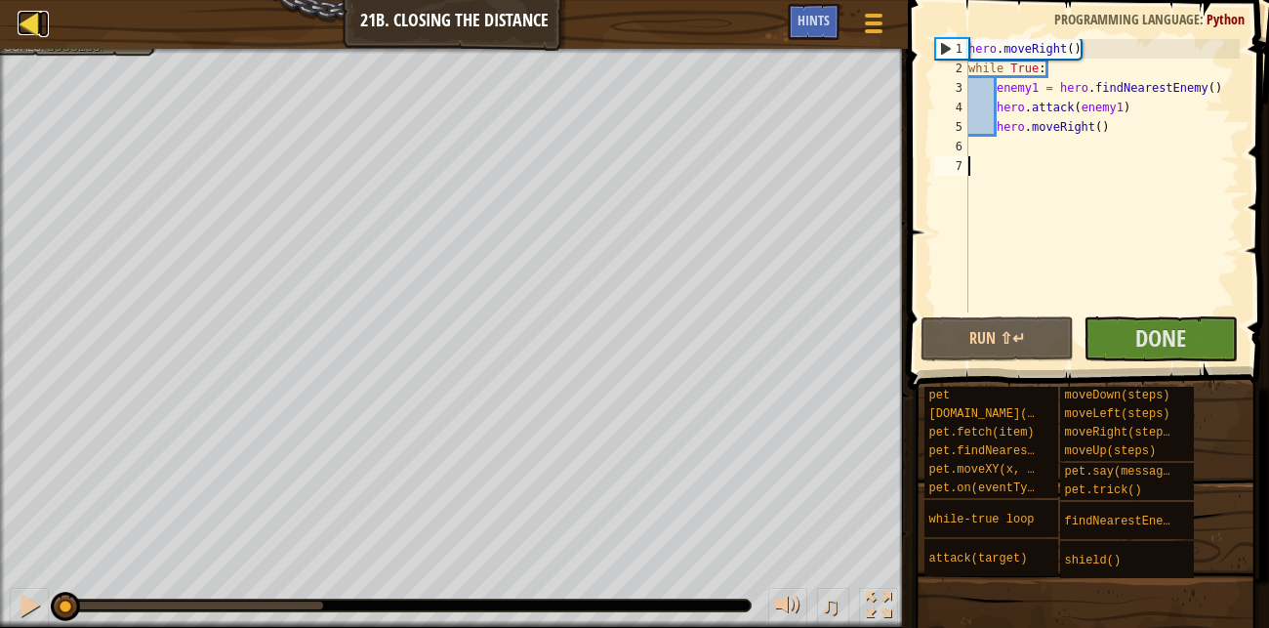
click at [30, 15] on div at bounding box center [30, 23] width 24 height 24
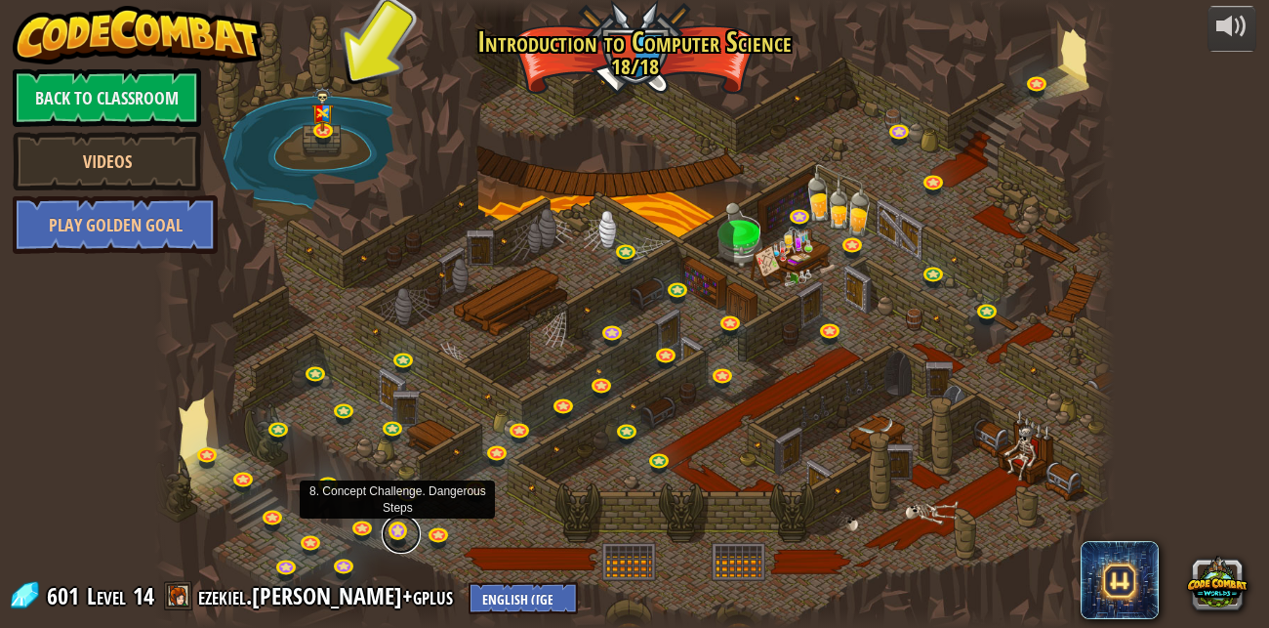
click at [395, 535] on link at bounding box center [401, 534] width 39 height 39
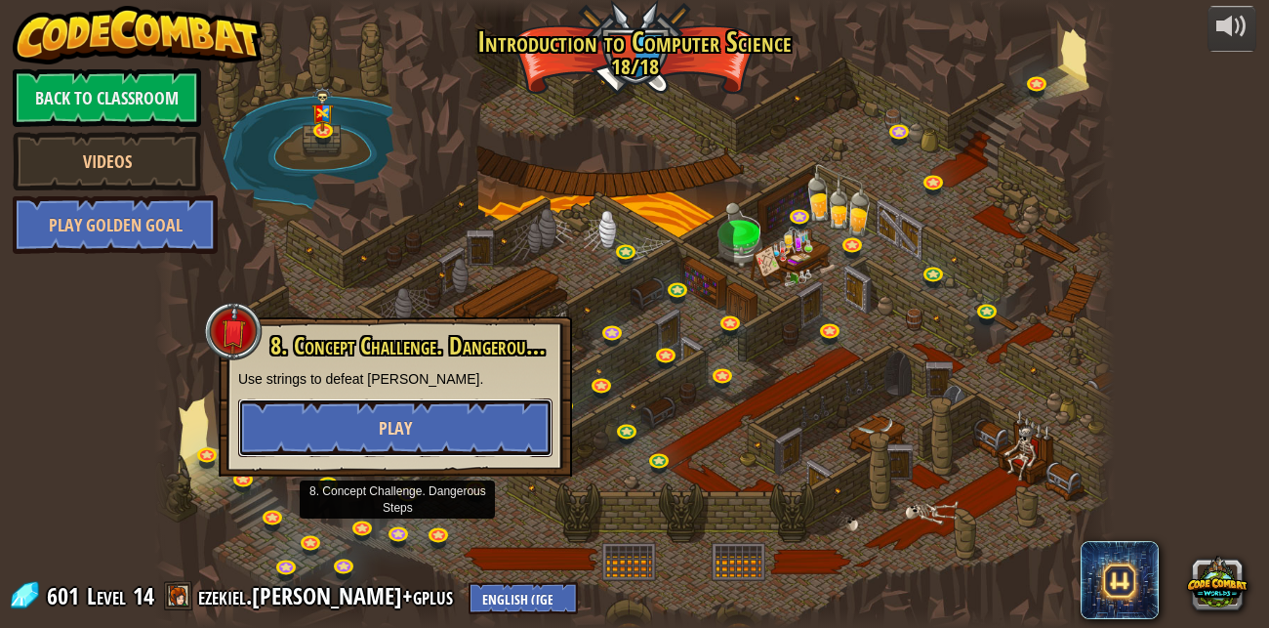
click at [411, 417] on button "Play" at bounding box center [395, 427] width 314 height 59
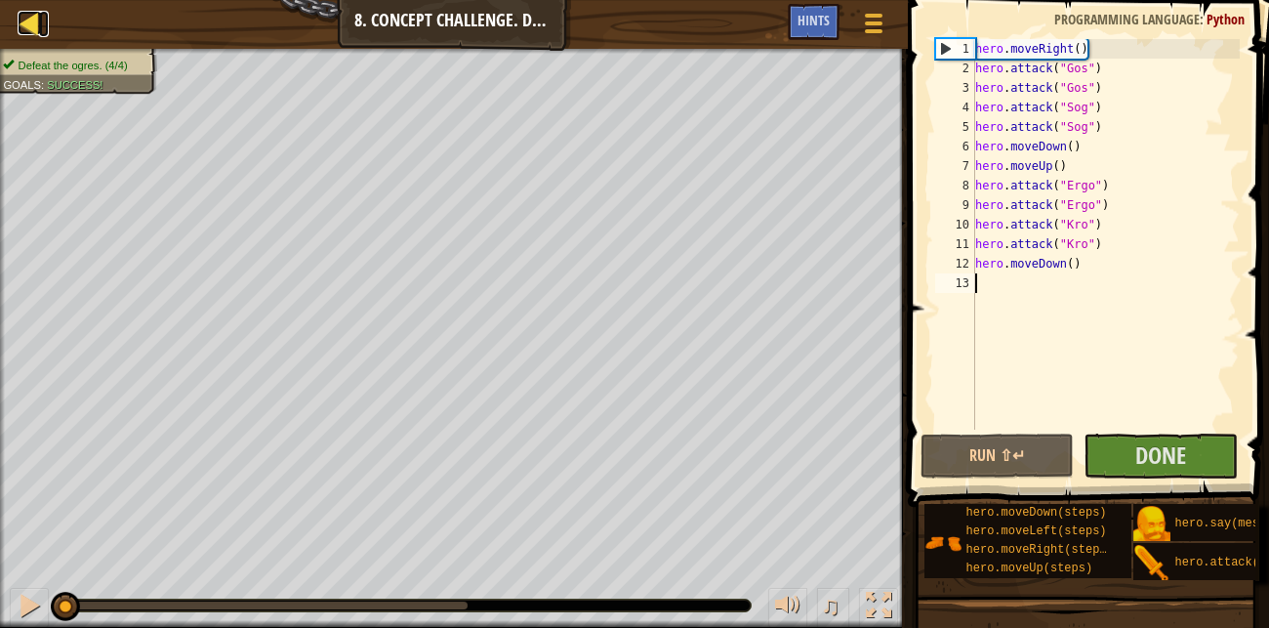
click at [18, 19] on div at bounding box center [30, 23] width 24 height 24
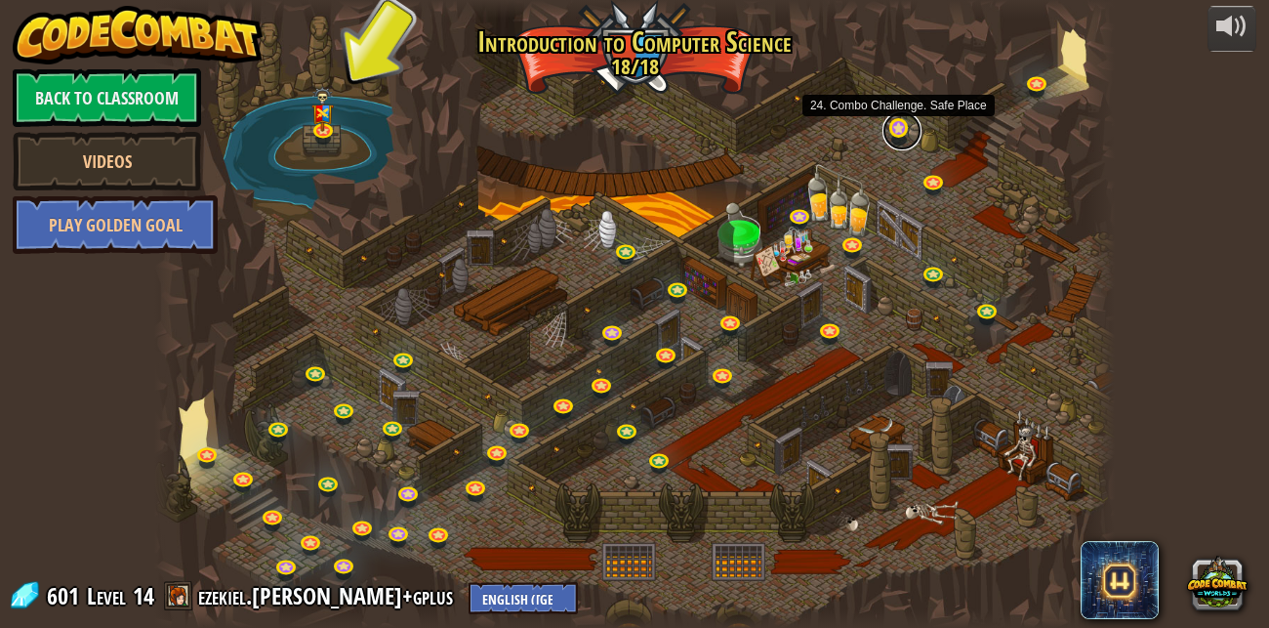
click at [904, 141] on link at bounding box center [902, 130] width 39 height 39
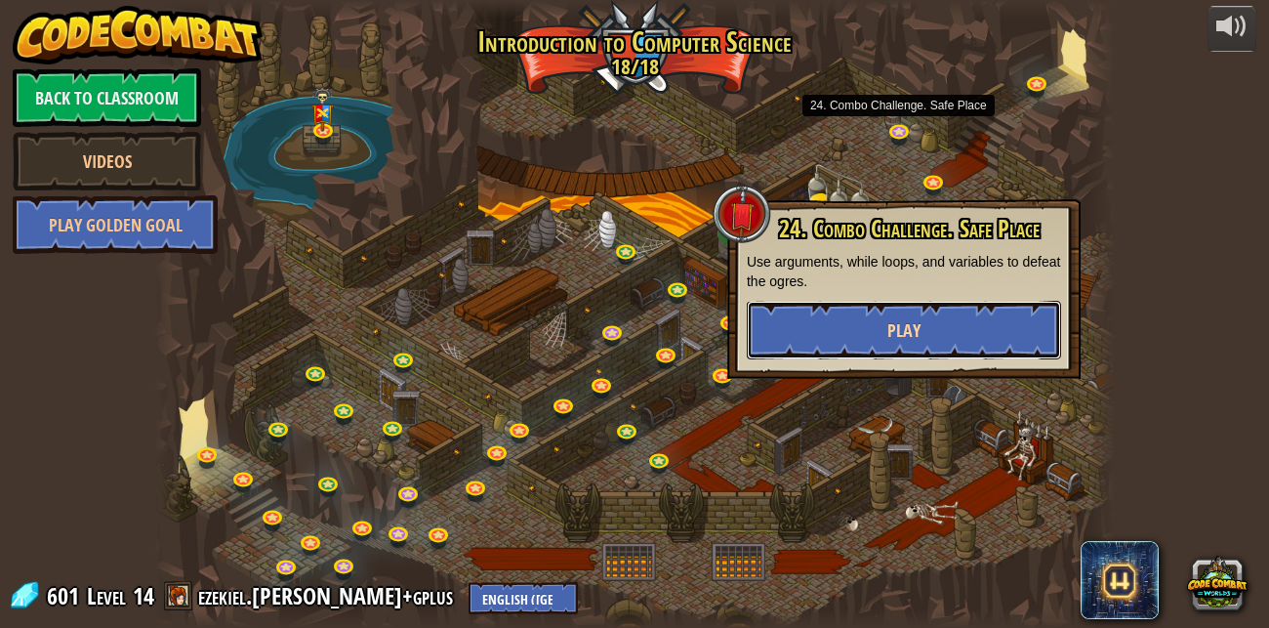
click at [869, 313] on button "Play" at bounding box center [904, 330] width 314 height 59
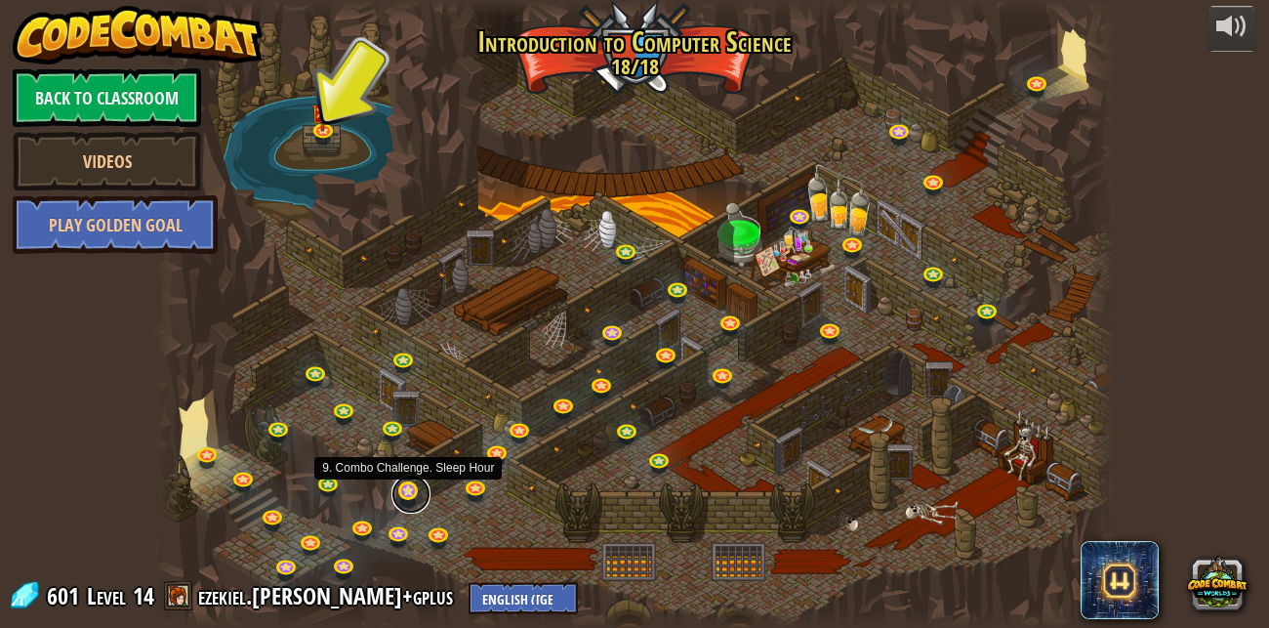
click at [406, 491] on link at bounding box center [411, 493] width 39 height 39
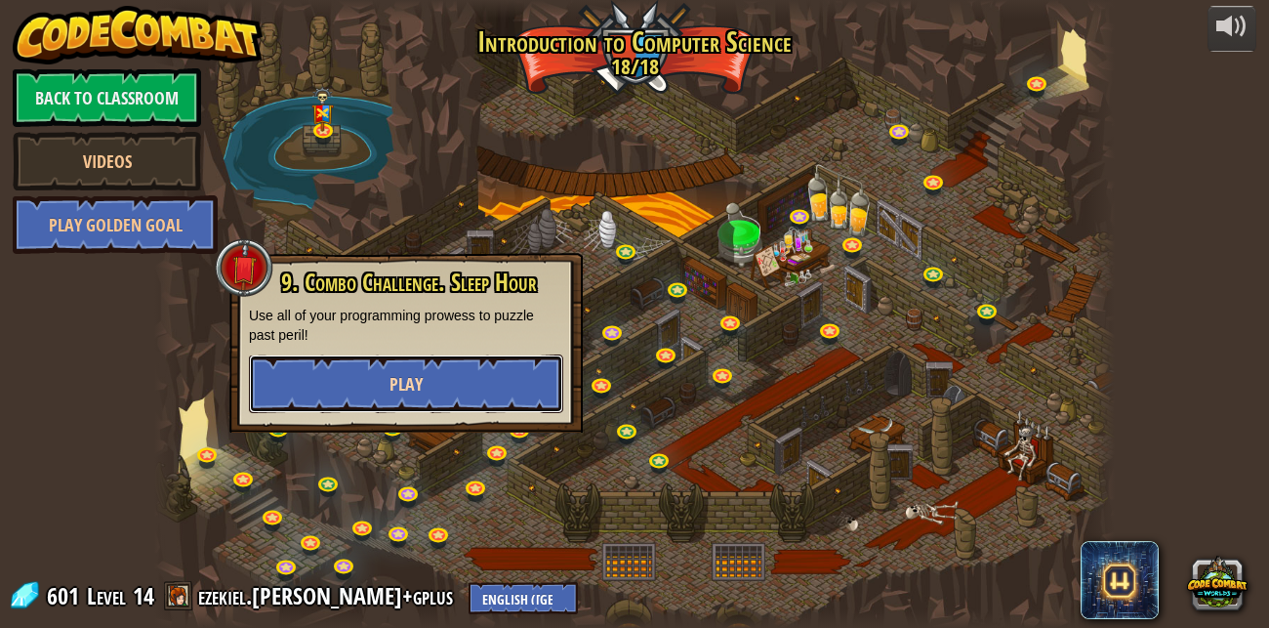
click at [392, 401] on button "Play" at bounding box center [406, 383] width 314 height 59
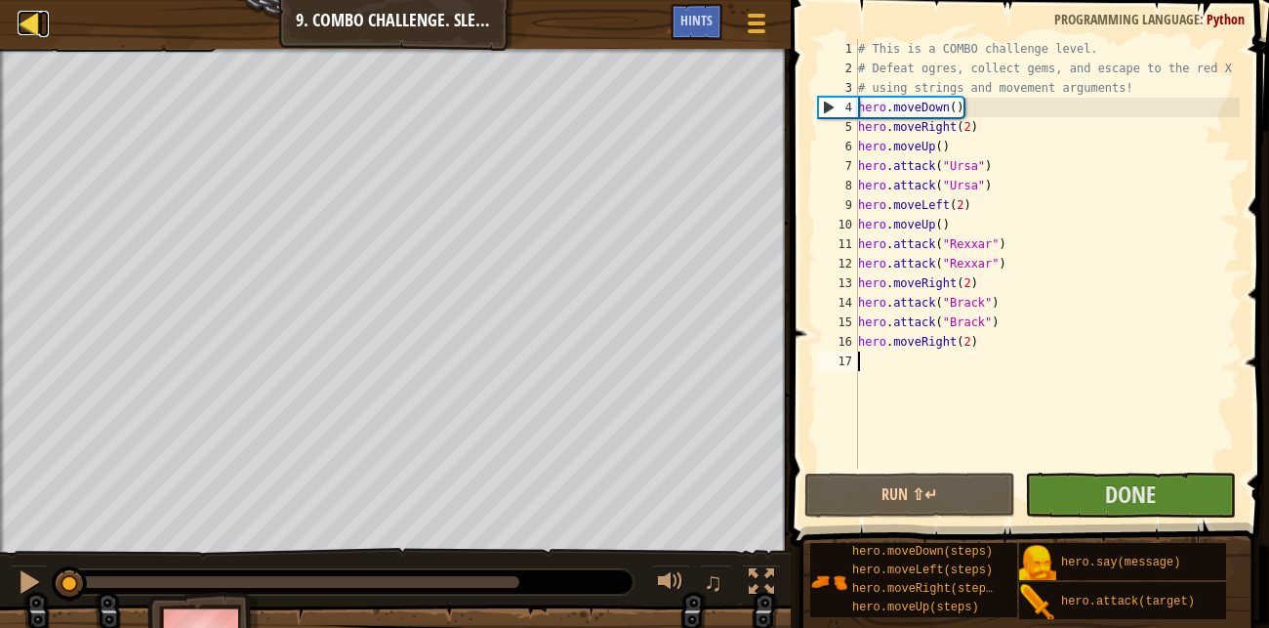
click at [32, 25] on div at bounding box center [30, 23] width 24 height 24
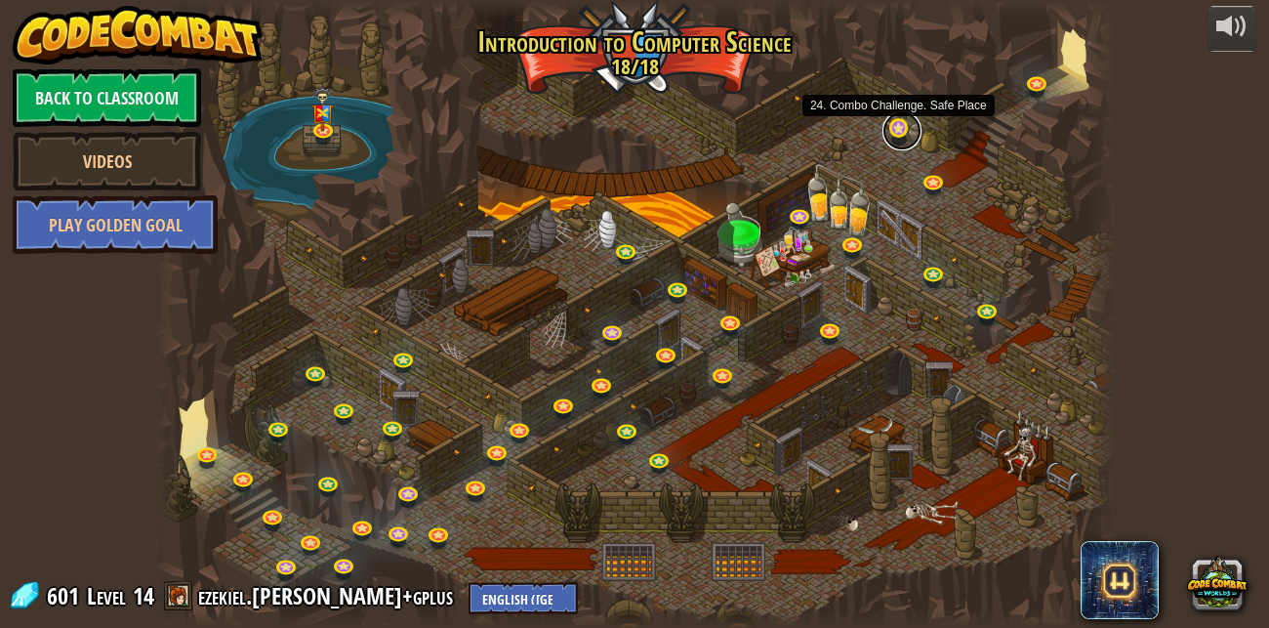
click at [896, 137] on link at bounding box center [902, 130] width 39 height 39
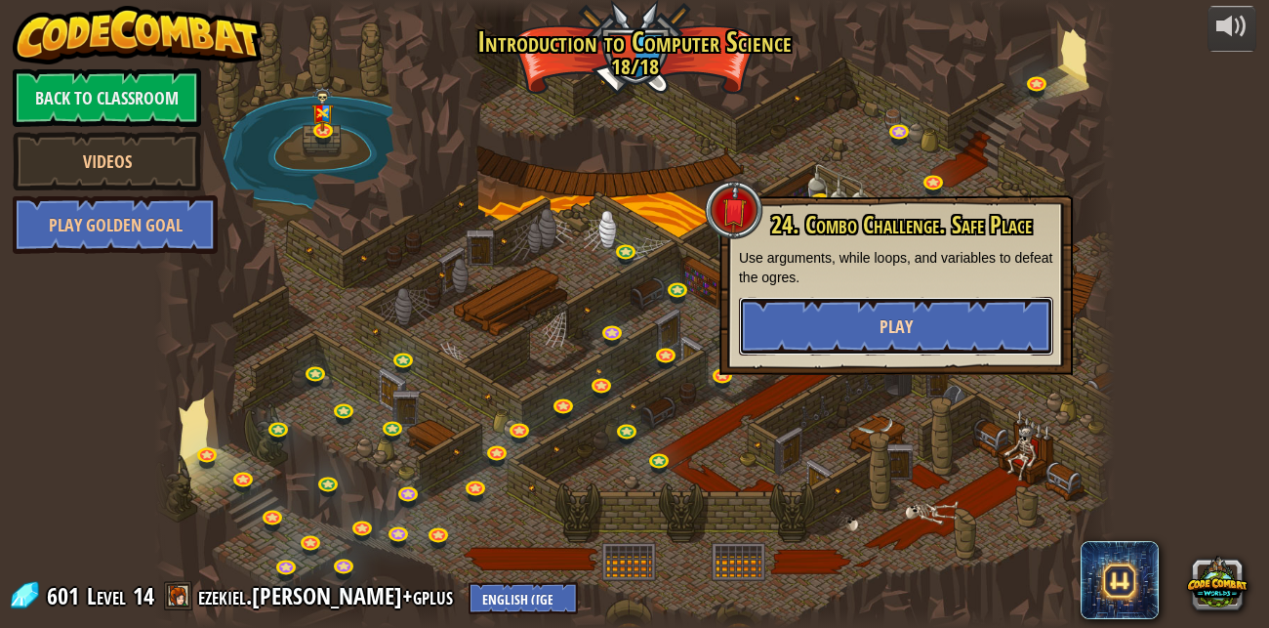
click at [918, 328] on button "Play" at bounding box center [896, 326] width 314 height 59
